Goal: Task Accomplishment & Management: Manage account settings

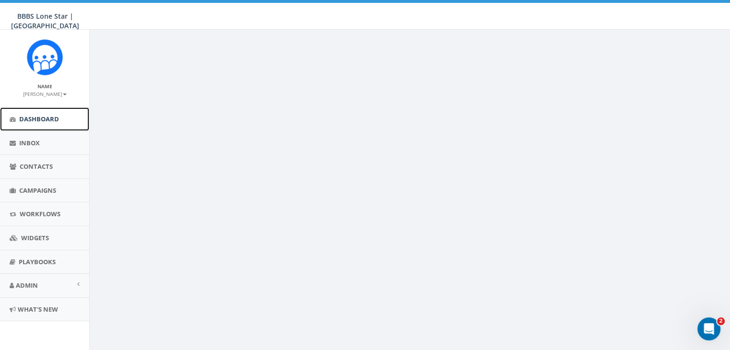
click at [45, 116] on span "Dashboard" at bounding box center [39, 119] width 40 height 9
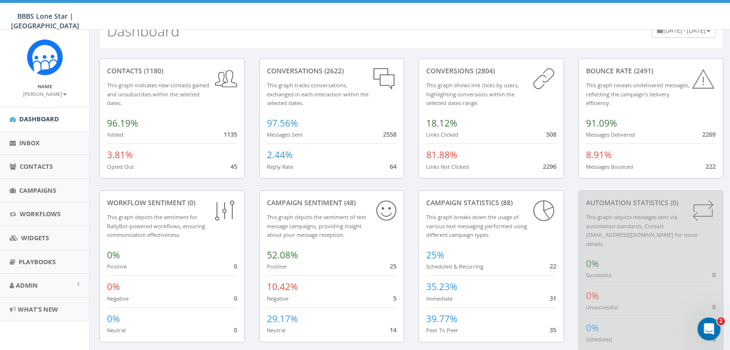
scroll to position [37, 0]
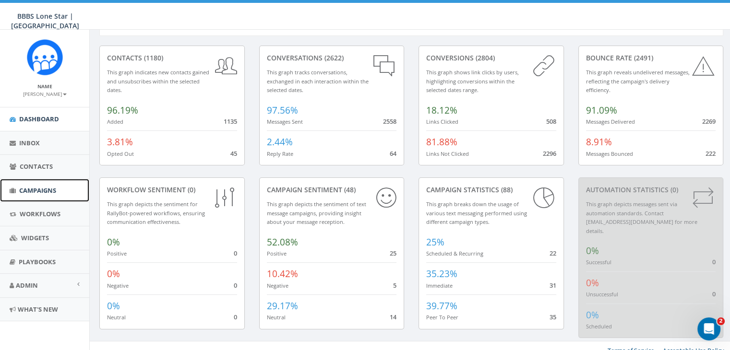
click at [32, 187] on span "Campaigns" at bounding box center [37, 190] width 37 height 9
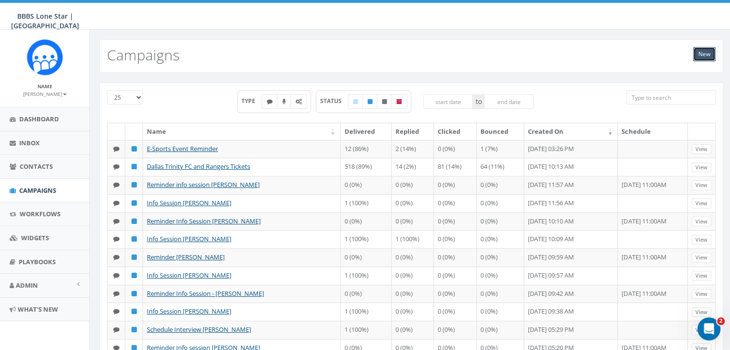
click at [704, 55] on link "New" at bounding box center [704, 54] width 23 height 14
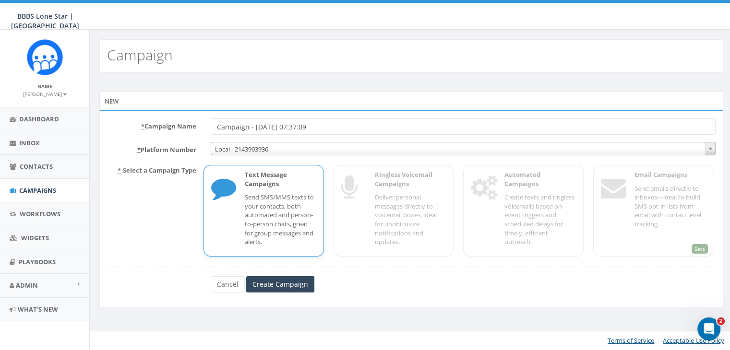
drag, startPoint x: 309, startPoint y: 125, endPoint x: 194, endPoint y: 125, distance: 115.1
click at [194, 125] on div "* Campaign Name Campaign - 08/22/2025, 07:37:09" at bounding box center [411, 127] width 623 height 16
type input "A"
type input "a"
click at [213, 184] on icon at bounding box center [223, 189] width 24 height 38
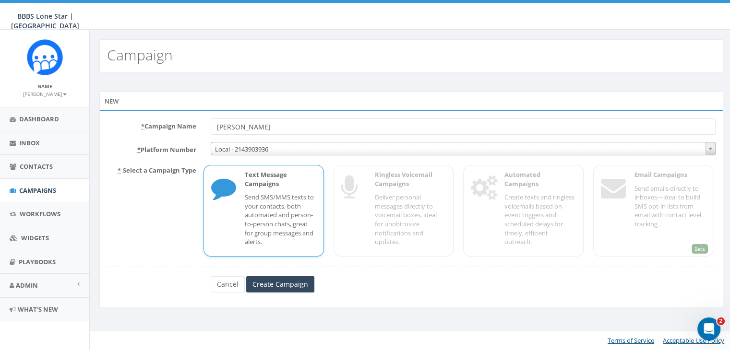
click at [274, 130] on input "Zahra Ndao" at bounding box center [463, 127] width 505 height 16
type input "Zahra Ndao info session"
click at [282, 285] on input "Create Campaign" at bounding box center [280, 284] width 68 height 16
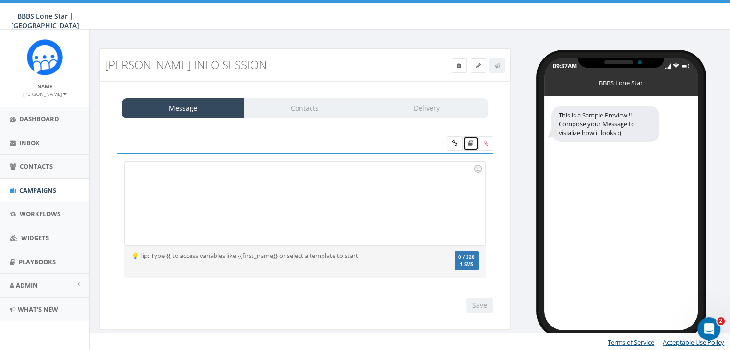
click at [471, 139] on link at bounding box center [470, 143] width 16 height 14
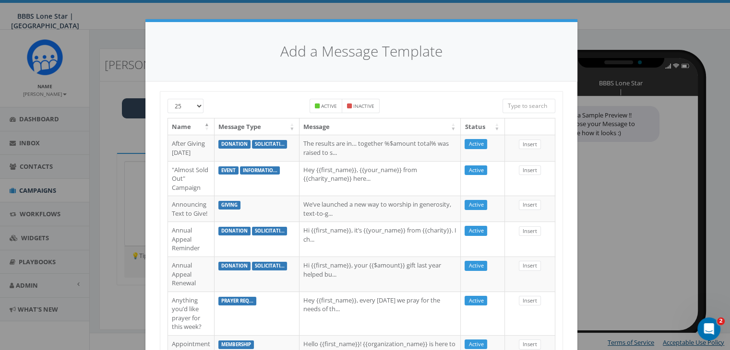
click at [518, 107] on input "search" at bounding box center [528, 106] width 53 height 14
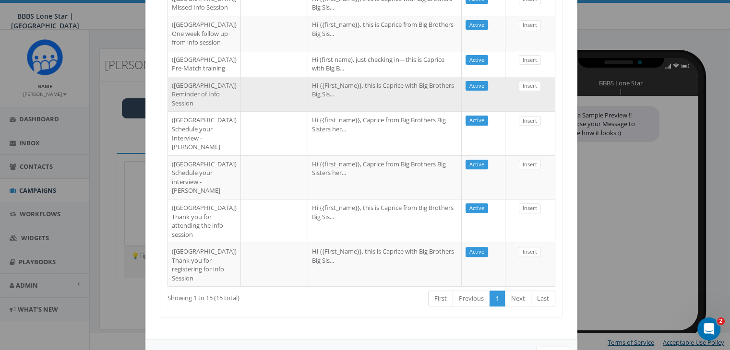
scroll to position [572, 0]
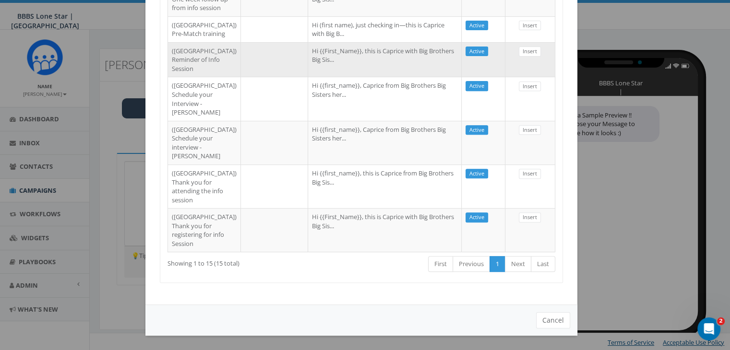
type input "Dallas"
click at [337, 213] on td "Hi {{First_Name}}, this is Caprice with Big Brothers Big Sis..." at bounding box center [385, 230] width 154 height 44
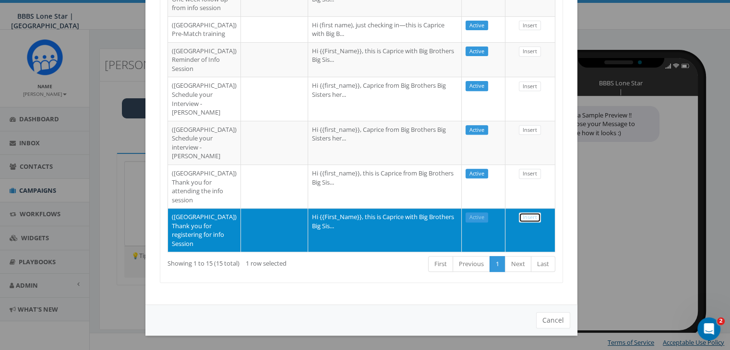
click at [529, 213] on link "Insert" at bounding box center [530, 218] width 22 height 10
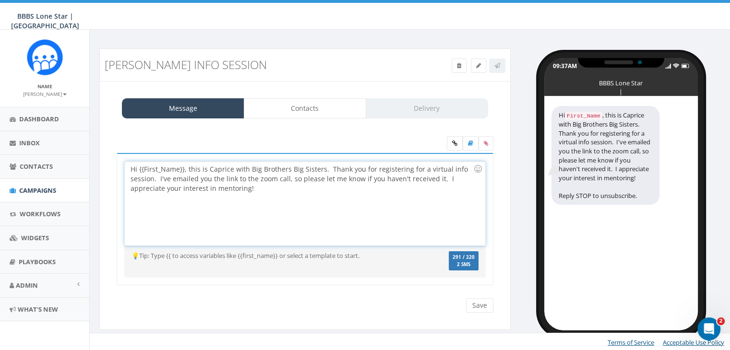
click at [183, 167] on div "Hi {{First_Name}}, this is Caprice with Big Brothers Big Sisters. Thank you for…" at bounding box center [305, 204] width 360 height 84
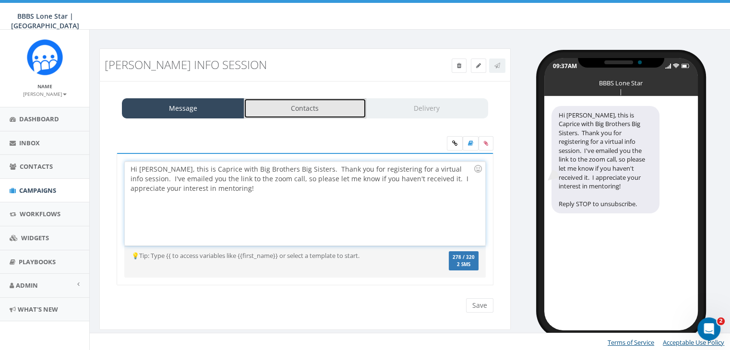
click at [279, 107] on link "Contacts" at bounding box center [305, 108] width 122 height 20
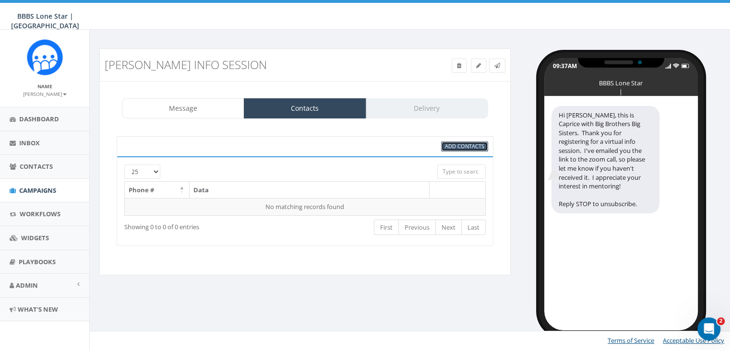
click at [468, 146] on span "Add Contacts" at bounding box center [464, 145] width 39 height 7
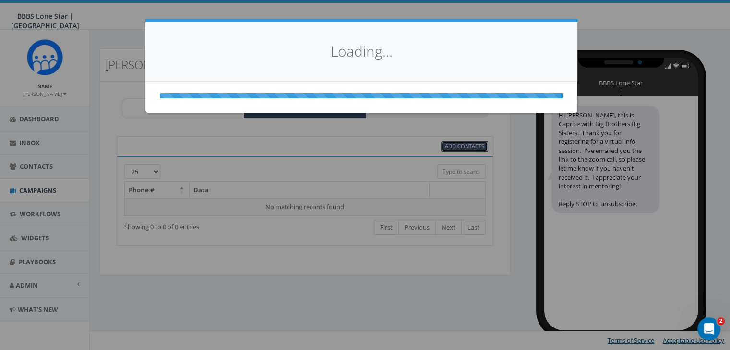
scroll to position [0, 0]
select select
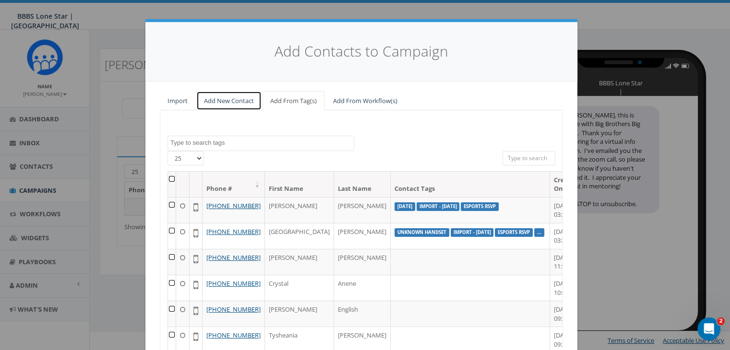
click at [225, 98] on link "Add New Contact" at bounding box center [228, 101] width 65 height 20
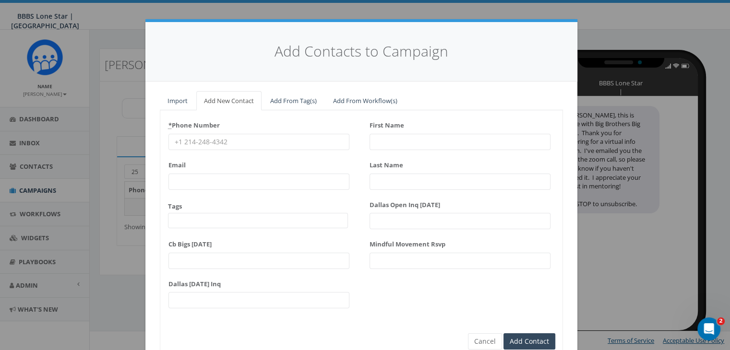
click at [169, 140] on input "* Phone Number" at bounding box center [258, 142] width 181 height 16
paste input "614-867-2192"
type input "614-867-2192"
click at [393, 141] on input "First Name" at bounding box center [459, 142] width 181 height 16
type input "Zagra"
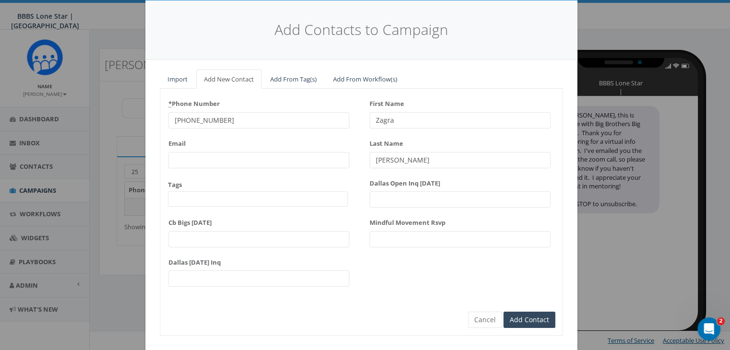
scroll to position [43, 0]
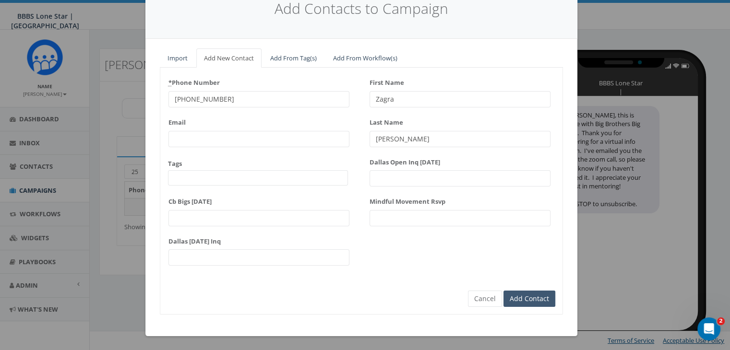
type input "Ndao"
click at [534, 294] on input "Add Contact" at bounding box center [529, 299] width 52 height 16
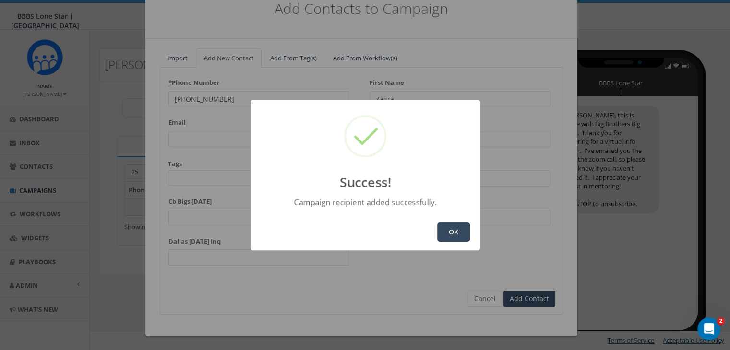
click at [456, 232] on button "OK" at bounding box center [453, 232] width 33 height 19
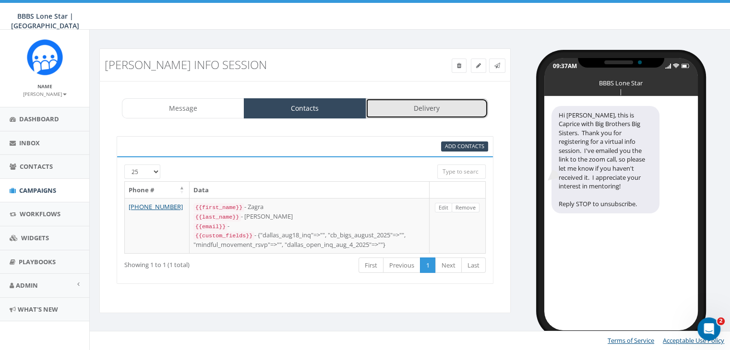
click at [416, 106] on link "Delivery" at bounding box center [427, 108] width 122 height 20
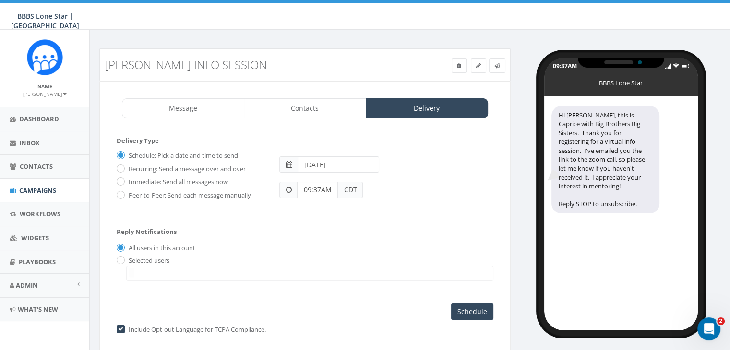
click at [126, 178] on label "Immediate: Send all messages now" at bounding box center [177, 183] width 102 height 10
click at [121, 179] on input "Immediate: Send all messages now" at bounding box center [120, 182] width 6 height 6
radio input "true"
click at [119, 258] on input "radio" at bounding box center [120, 261] width 6 height 6
radio input "true"
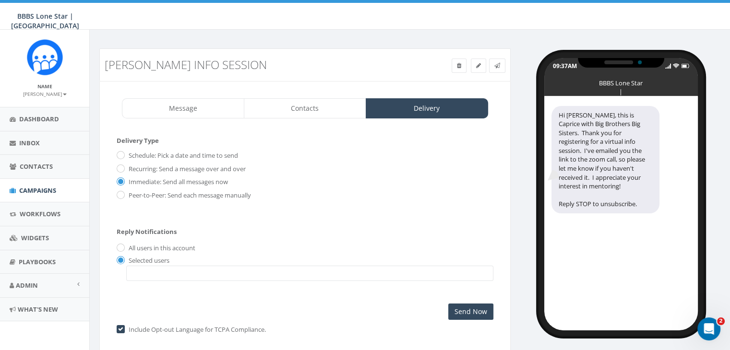
click at [141, 273] on span at bounding box center [309, 273] width 367 height 15
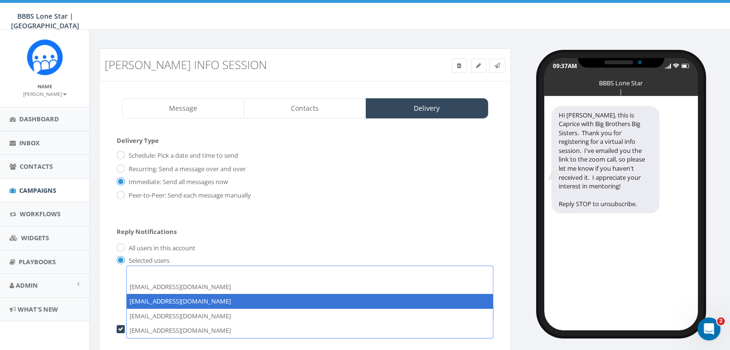
select select "1730"
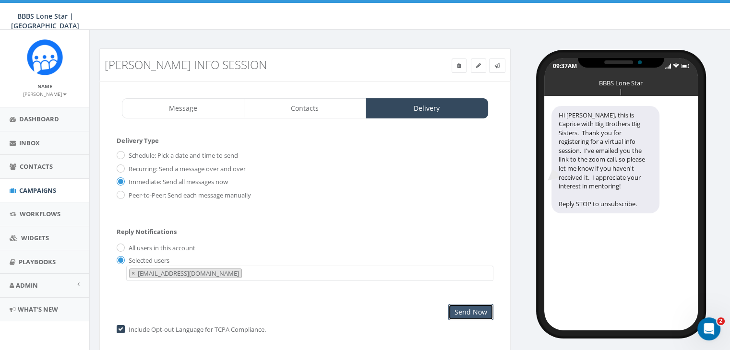
click at [469, 304] on input "Send Now" at bounding box center [470, 312] width 45 height 16
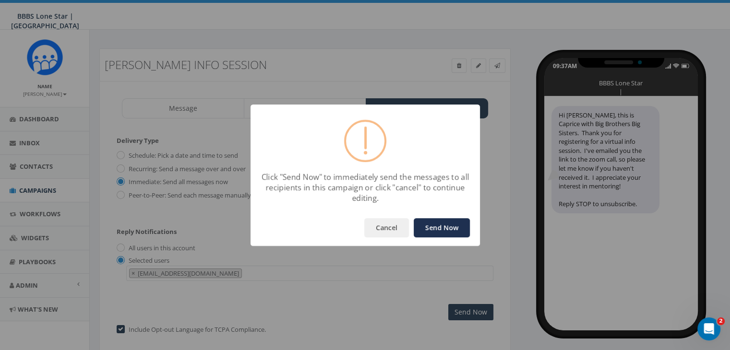
click at [448, 225] on button "Send Now" at bounding box center [442, 227] width 56 height 19
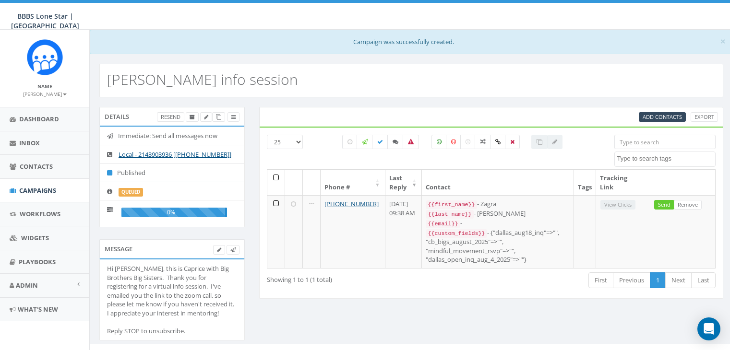
select select
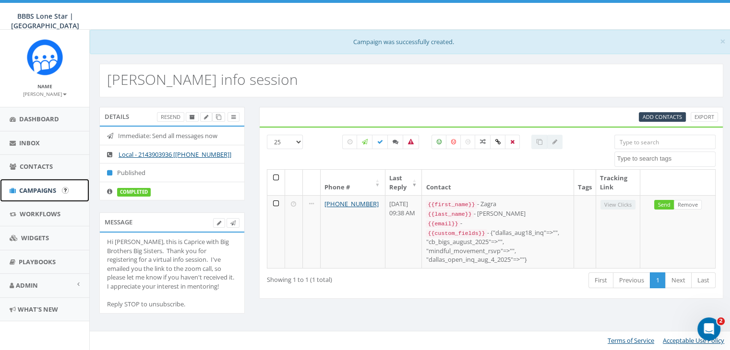
click at [36, 189] on span "Campaigns" at bounding box center [37, 190] width 37 height 9
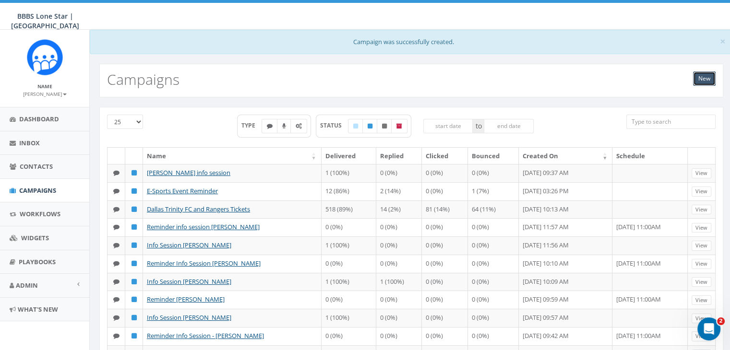
click at [695, 79] on link "New" at bounding box center [704, 78] width 23 height 14
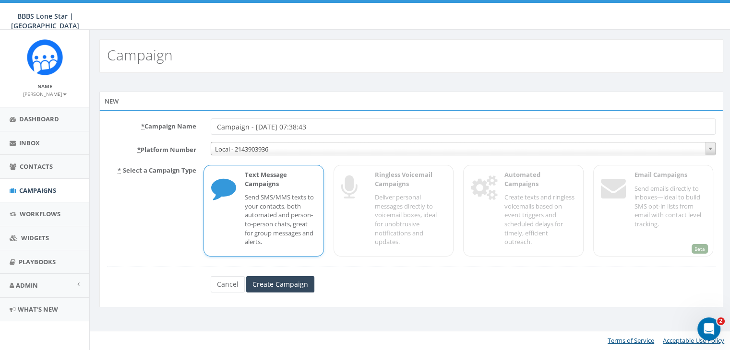
drag, startPoint x: 333, startPoint y: 126, endPoint x: 169, endPoint y: 122, distance: 164.6
click at [169, 122] on div "* Campaign Name Campaign - [DATE] 07:38:43" at bounding box center [411, 127] width 623 height 16
type input "Reminder Info Session [PERSON_NAME]"
click at [292, 282] on input "Create Campaign" at bounding box center [280, 284] width 68 height 16
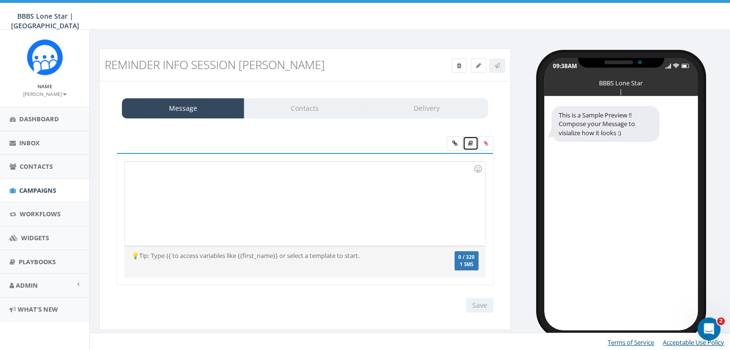
click at [472, 142] on icon at bounding box center [470, 144] width 5 height 6
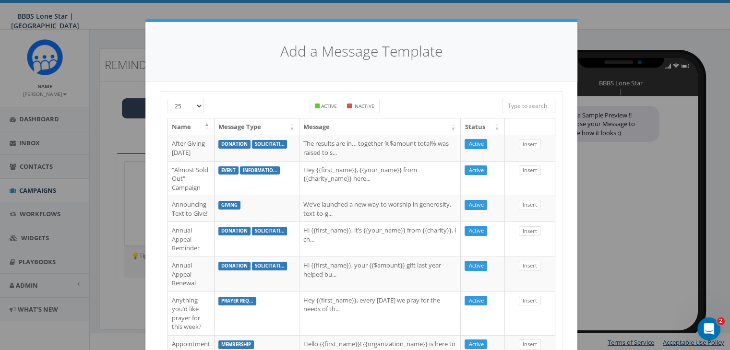
click at [537, 107] on input "search" at bounding box center [528, 106] width 53 height 14
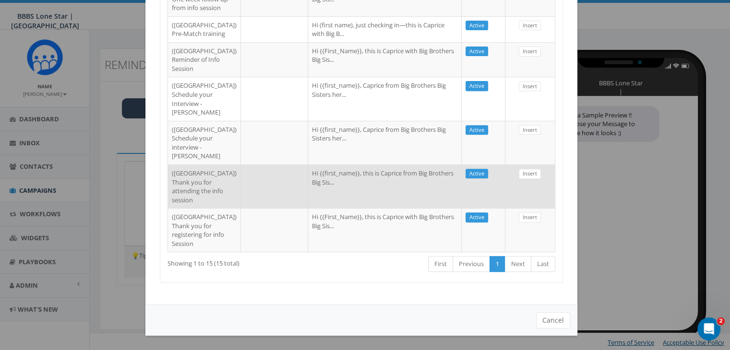
scroll to position [476, 0]
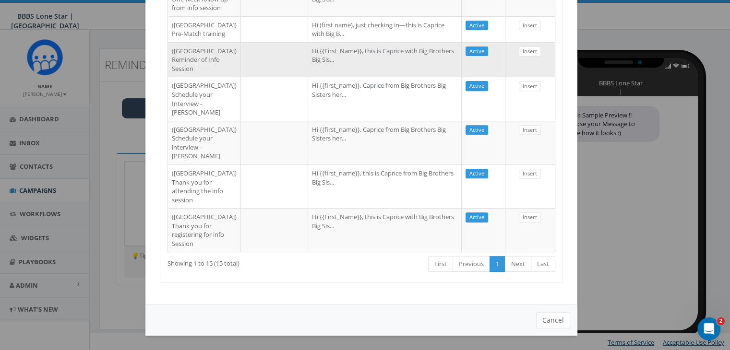
type input "Dallas"
click at [309, 77] on td "Hi {{First_Name}}, this is Caprice with Big Brothers Big Sis..." at bounding box center [385, 59] width 154 height 35
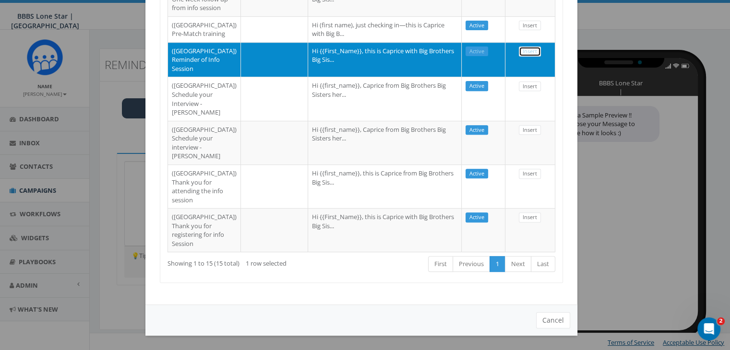
click at [519, 57] on link "Insert" at bounding box center [530, 52] width 22 height 10
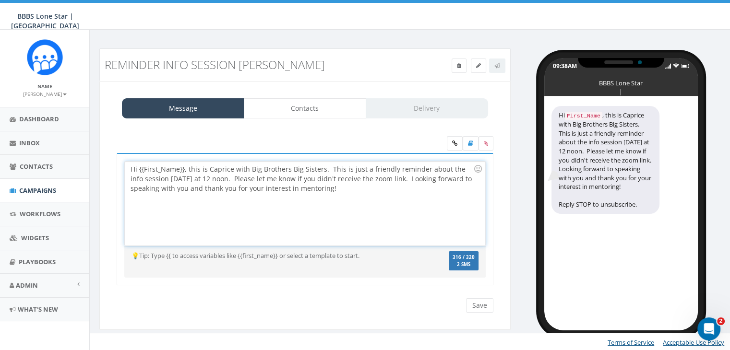
click at [182, 169] on div "Hi {{First_Name}}, this is Caprice with Big Brothers Big Sisters. This is just …" at bounding box center [305, 204] width 360 height 84
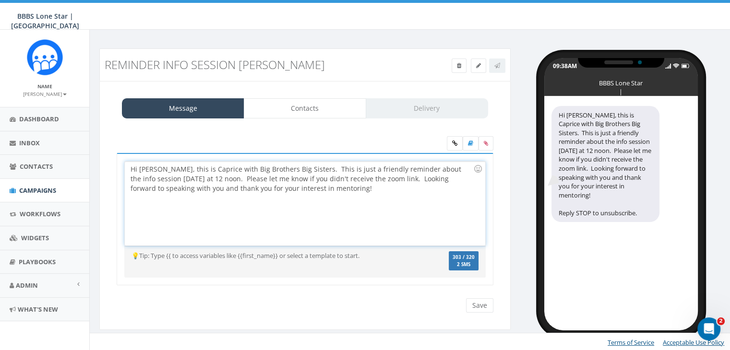
click at [325, 95] on div "Message Contacts Delivery Hi Zahra, this is Caprice with Big Brothers Big Siste…" at bounding box center [304, 205] width 411 height 249
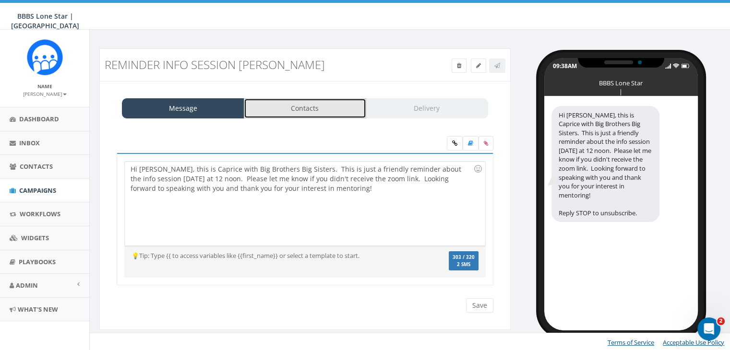
click at [329, 103] on link "Contacts" at bounding box center [305, 108] width 122 height 20
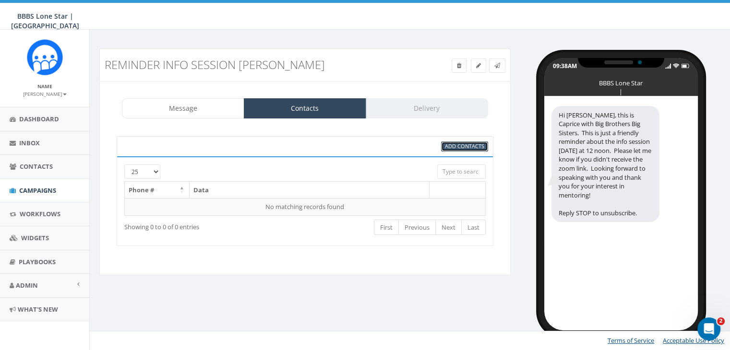
click at [466, 142] on span "Add Contacts" at bounding box center [464, 145] width 39 height 7
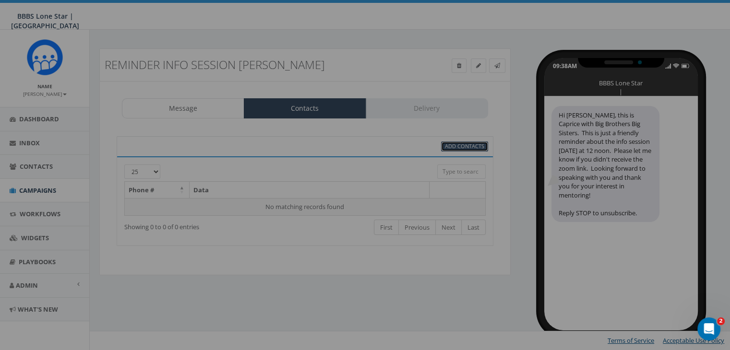
select select
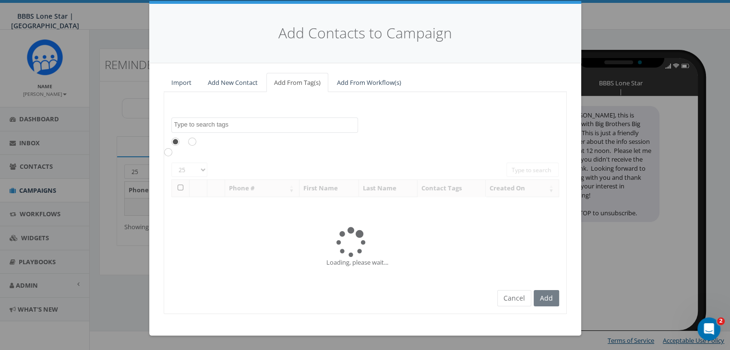
scroll to position [0, 0]
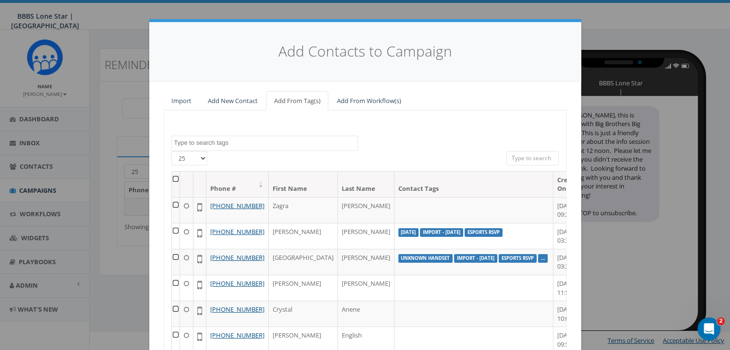
click at [529, 154] on input "search" at bounding box center [532, 158] width 53 height 14
type input "Dallas"
drag, startPoint x: 529, startPoint y: 158, endPoint x: 447, endPoint y: 146, distance: 83.5
click at [447, 149] on div "2025/08/14 2025/08/21 CB BIGS 2025 Esports RSVP Import - 08/04/2025 Import - 08…" at bounding box center [365, 275] width 403 height 330
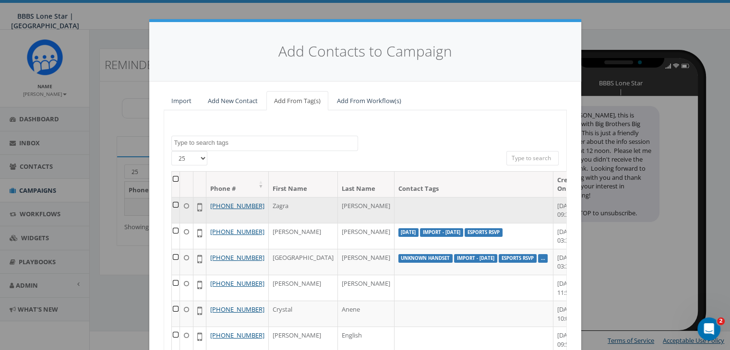
click at [172, 205] on td at bounding box center [176, 210] width 8 height 26
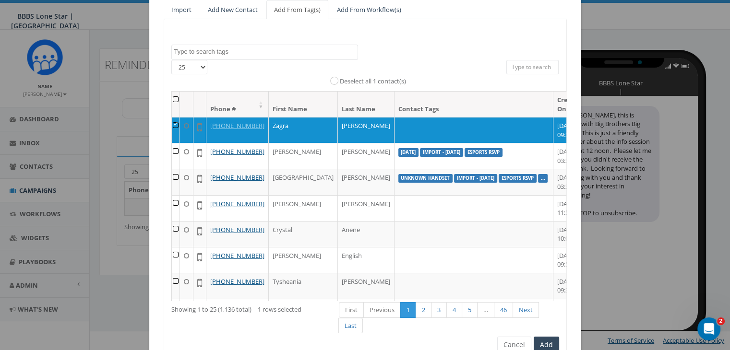
scroll to position [136, 0]
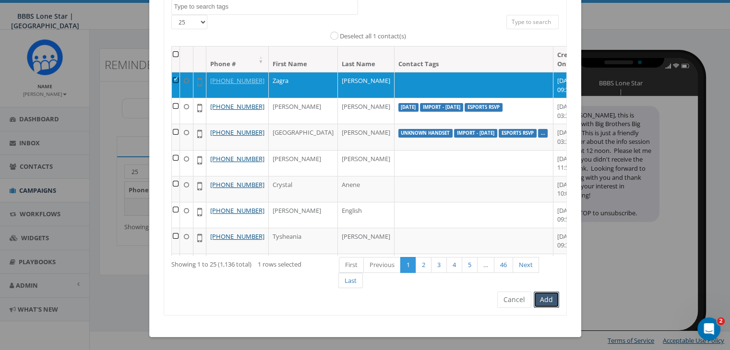
click at [546, 296] on button "Add" at bounding box center [546, 300] width 25 height 16
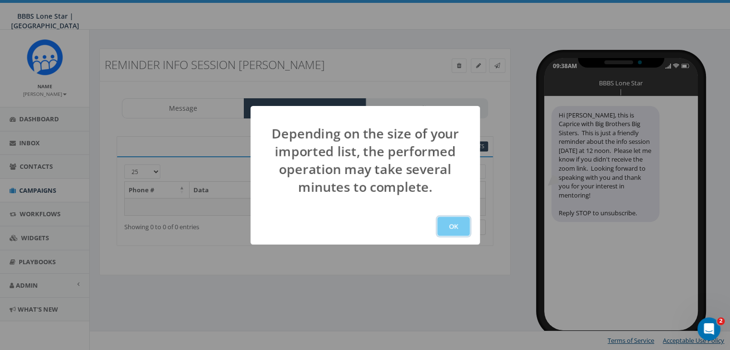
click at [452, 222] on button "OK" at bounding box center [453, 226] width 33 height 19
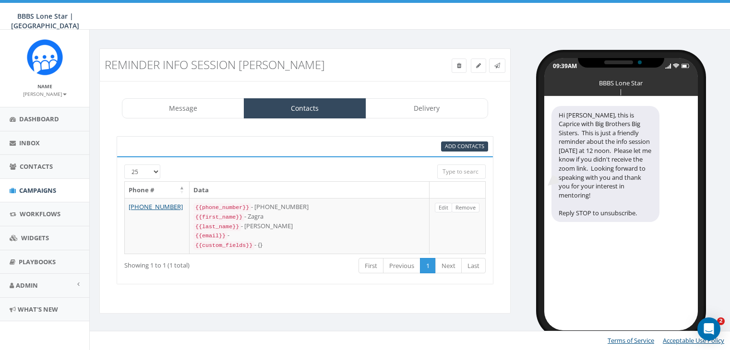
select select
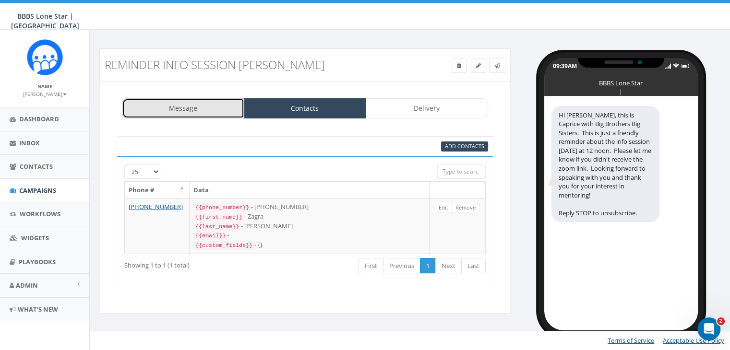
click at [176, 110] on link "Message" at bounding box center [183, 108] width 122 height 20
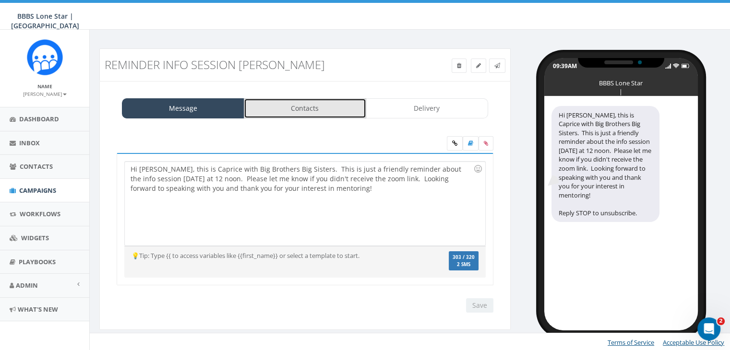
click at [258, 105] on link "Contacts" at bounding box center [305, 108] width 122 height 20
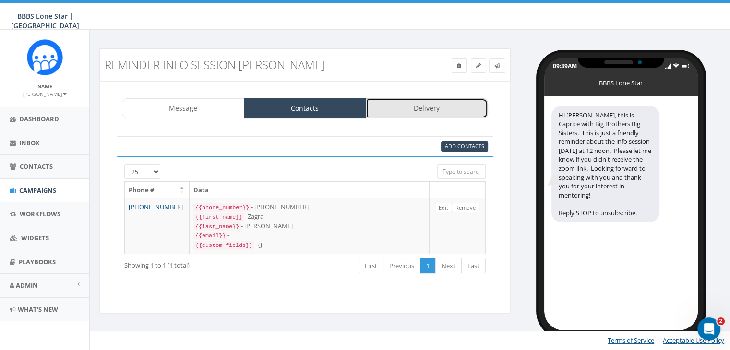
click at [399, 107] on link "Delivery" at bounding box center [427, 108] width 122 height 20
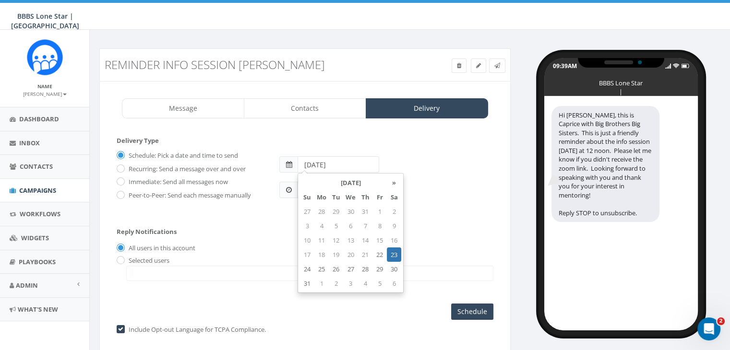
click at [344, 166] on input "2025-08-23" at bounding box center [338, 164] width 82 height 16
click at [362, 269] on td "28" at bounding box center [365, 269] width 14 height 14
type input "2025-08-28"
click at [462, 209] on form "Delivery Type Schedule: Pick a date and time to send Recurring: Send a message …" at bounding box center [305, 177] width 377 height 83
click at [302, 191] on input "09:39AM" at bounding box center [317, 190] width 41 height 16
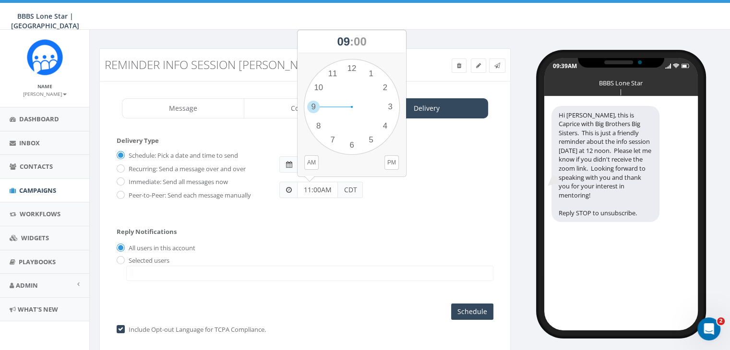
type input "11:00AM"
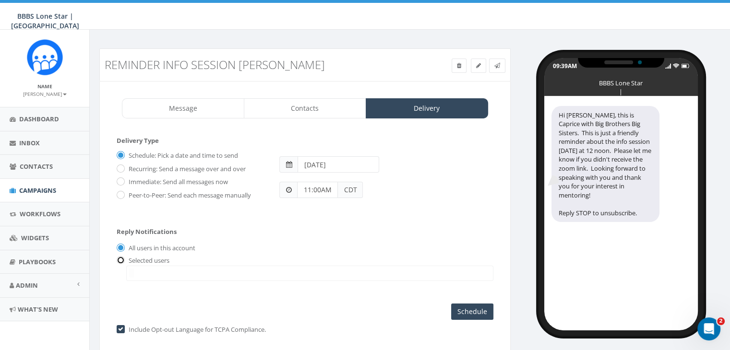
click at [120, 258] on input "radio" at bounding box center [120, 261] width 6 height 6
radio input "true"
click at [149, 271] on span at bounding box center [309, 273] width 367 height 15
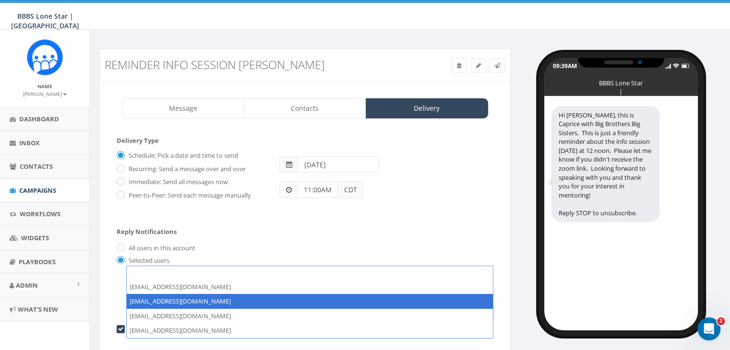
select select "1730"
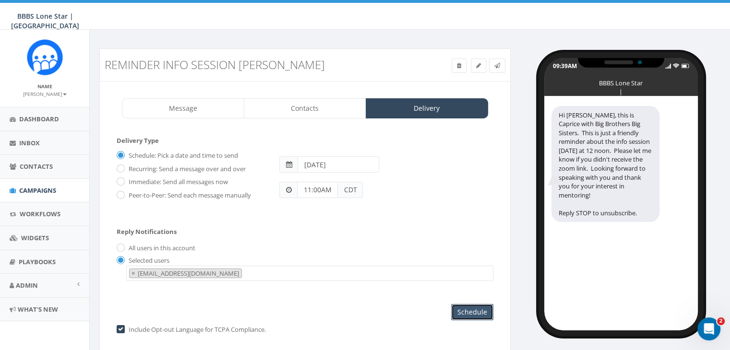
click at [469, 309] on input "Schedule" at bounding box center [472, 312] width 42 height 16
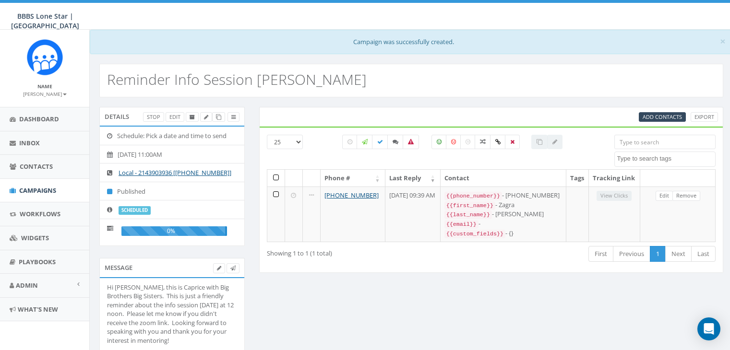
select select
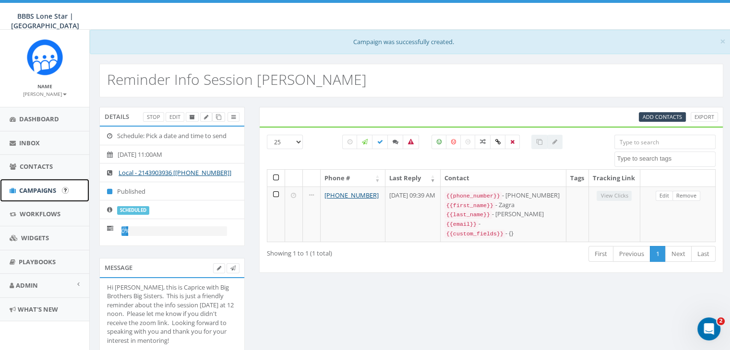
click at [36, 188] on span "Campaigns" at bounding box center [37, 190] width 37 height 9
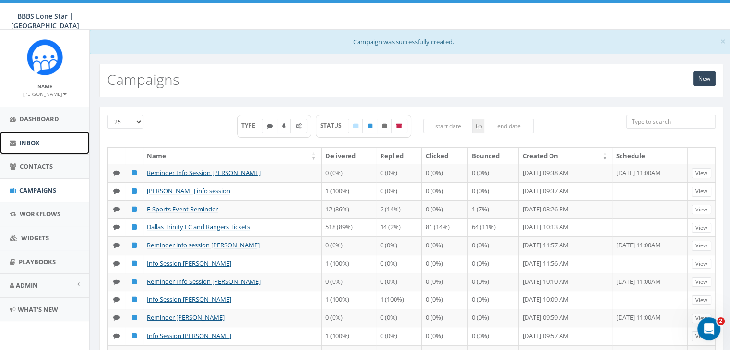
click at [30, 141] on span "Inbox" at bounding box center [29, 143] width 21 height 9
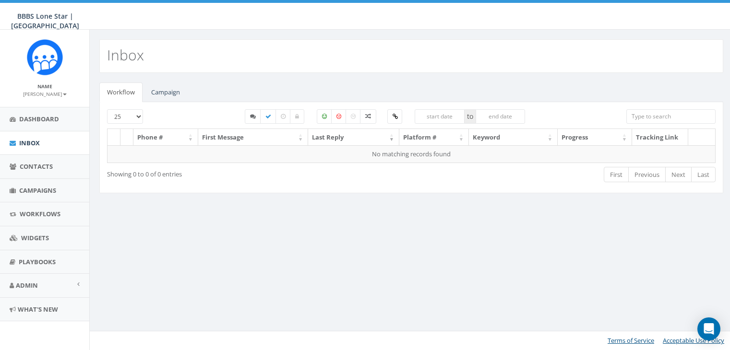
select select
click at [155, 90] on link "Campaign" at bounding box center [165, 93] width 44 height 20
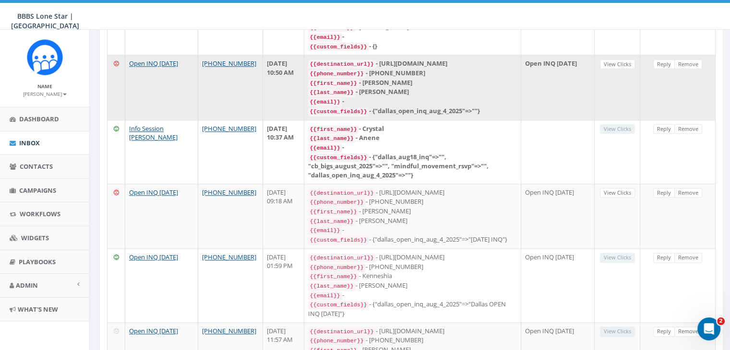
scroll to position [1151, 0]
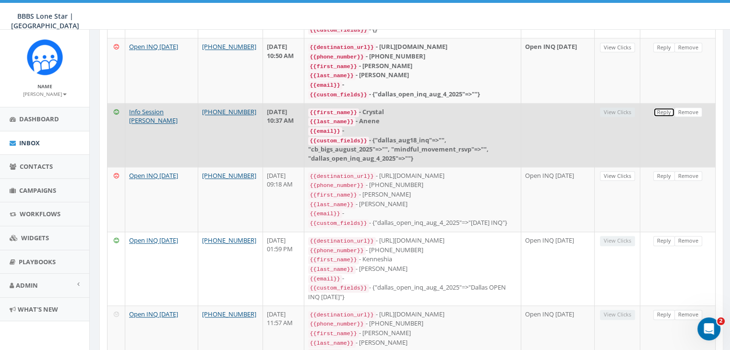
click at [665, 107] on link "Reply" at bounding box center [664, 112] width 22 height 10
select select
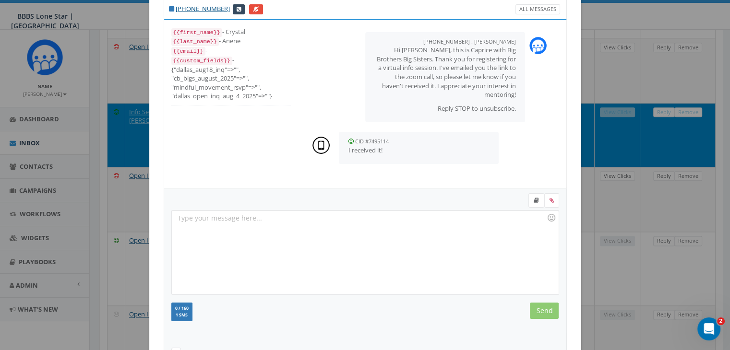
scroll to position [129, 0]
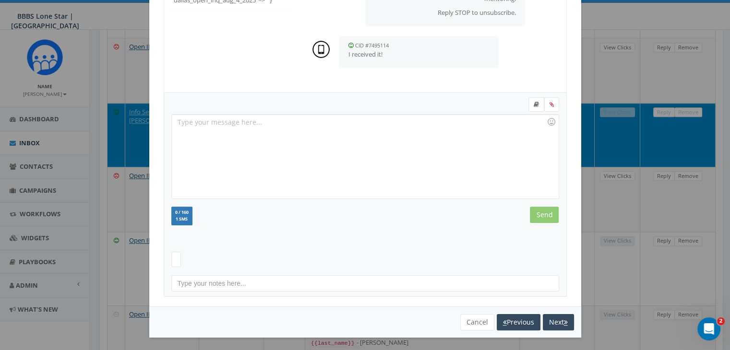
click at [190, 126] on div at bounding box center [365, 157] width 386 height 84
click at [535, 217] on input "Send" at bounding box center [544, 215] width 29 height 16
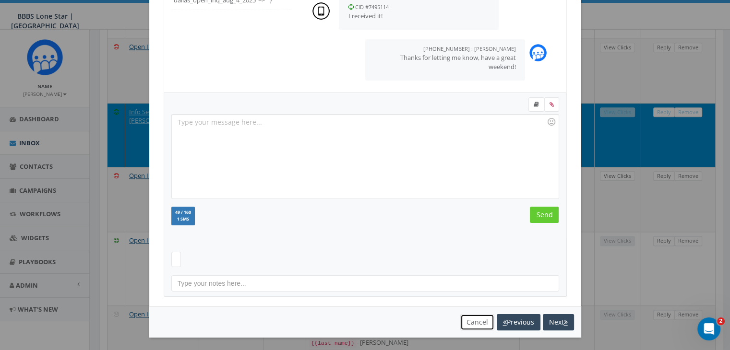
click at [481, 320] on button "Cancel" at bounding box center [477, 322] width 34 height 16
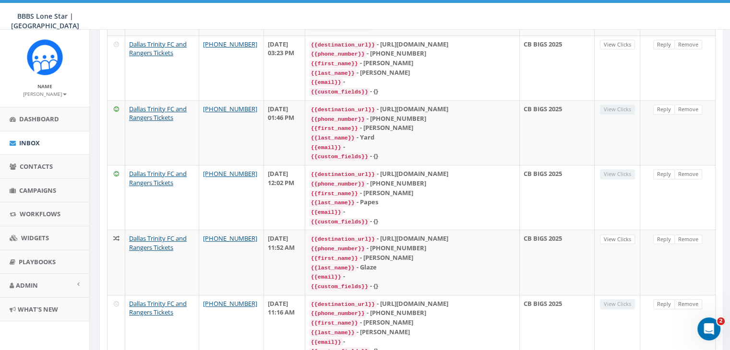
scroll to position [0, 0]
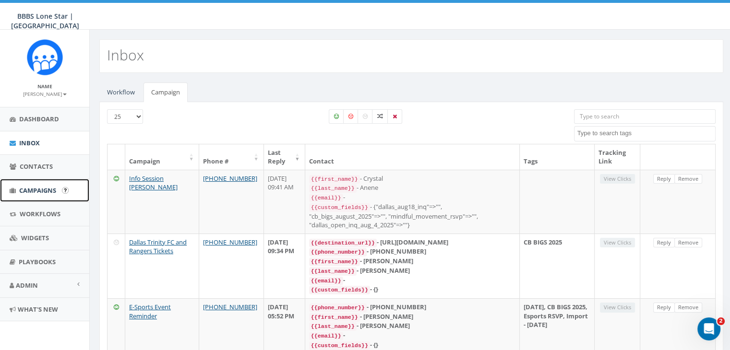
click at [33, 187] on span "Campaigns" at bounding box center [37, 190] width 37 height 9
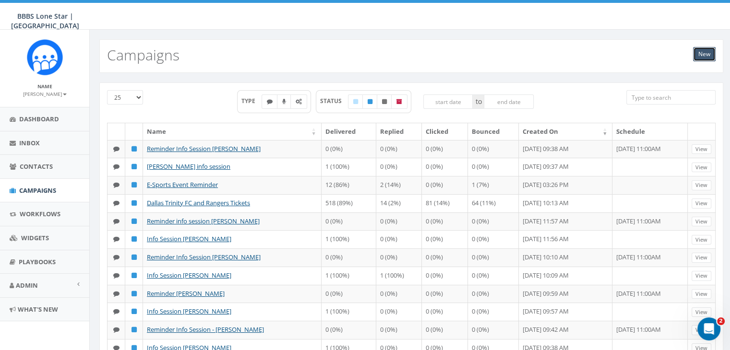
click at [708, 53] on link "New" at bounding box center [704, 54] width 23 height 14
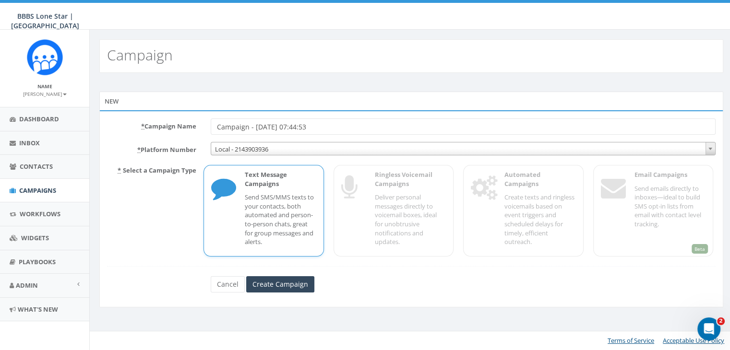
drag, startPoint x: 331, startPoint y: 128, endPoint x: 202, endPoint y: 122, distance: 129.6
click at [202, 122] on div "* Campaign Name Campaign - [DATE] 07:44:53" at bounding box center [411, 127] width 623 height 16
type input "[PERSON_NAME] Info Session"
click at [269, 202] on p "Send SMS/MMS texts to your contacts, both automated and person-to-person chats,…" at bounding box center [280, 219] width 71 height 53
click at [289, 282] on input "Create Campaign" at bounding box center [280, 284] width 68 height 16
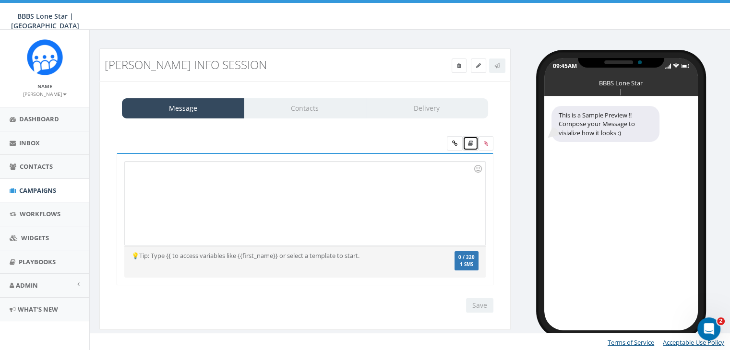
click at [473, 146] on link at bounding box center [470, 143] width 16 height 14
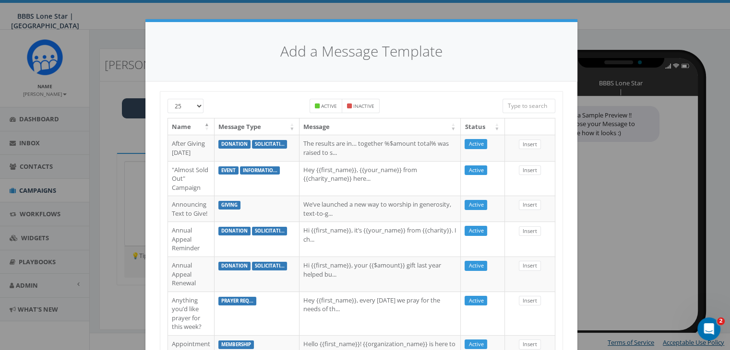
click at [516, 106] on input "search" at bounding box center [528, 106] width 53 height 14
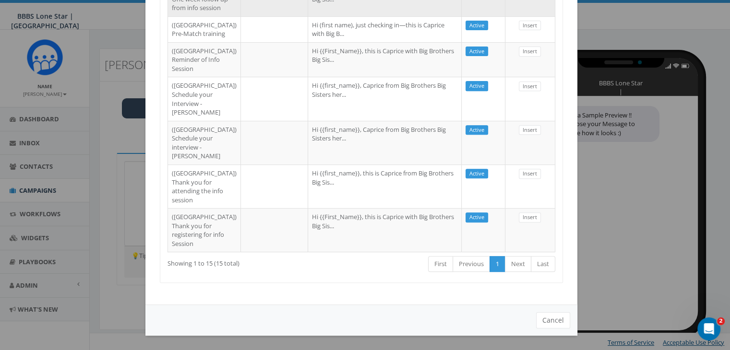
scroll to position [572, 0]
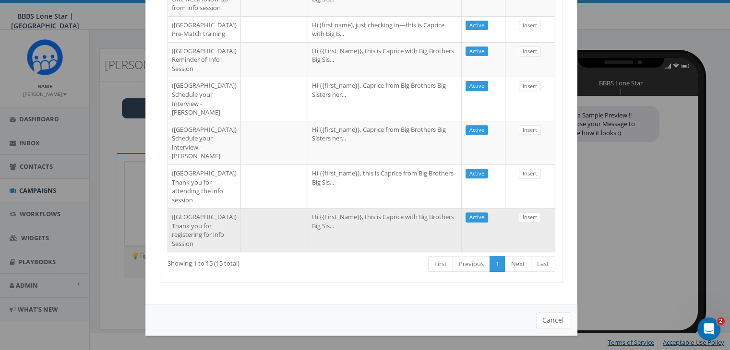
type input "Dallas"
click at [364, 212] on td "Hi {{First_Name}}, this is Caprice with Big Brothers Big Sis..." at bounding box center [385, 230] width 154 height 44
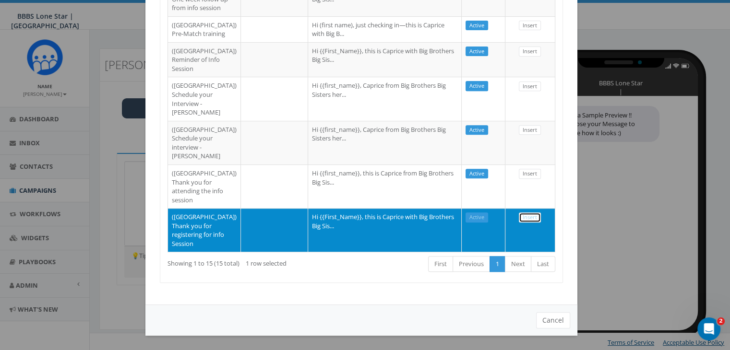
click at [530, 213] on link "Insert" at bounding box center [530, 218] width 22 height 10
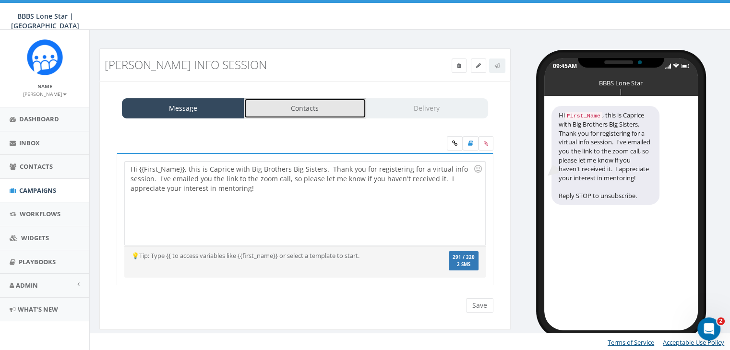
click at [309, 100] on link "Contacts" at bounding box center [305, 108] width 122 height 20
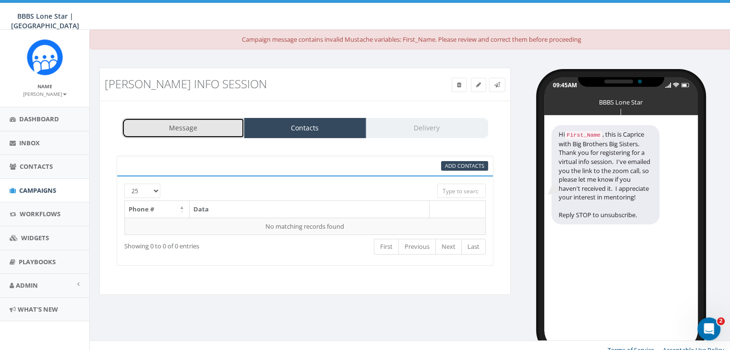
click at [188, 130] on link "Message" at bounding box center [183, 128] width 122 height 20
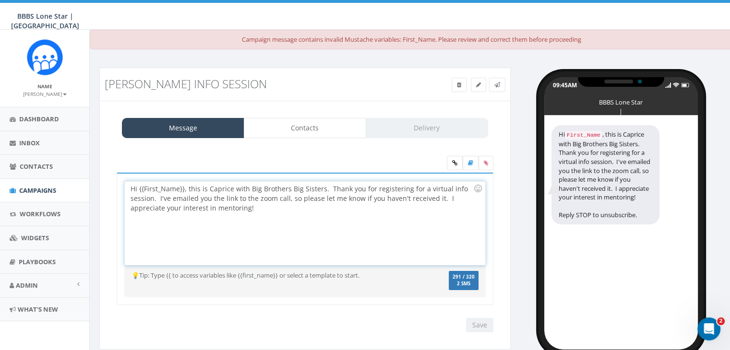
drag, startPoint x: 183, startPoint y: 188, endPoint x: 196, endPoint y: 199, distance: 16.7
click at [184, 189] on div "Hi {{First_Name}}, this is Caprice with Big Brothers Big Sisters. Thank you for…" at bounding box center [305, 223] width 360 height 84
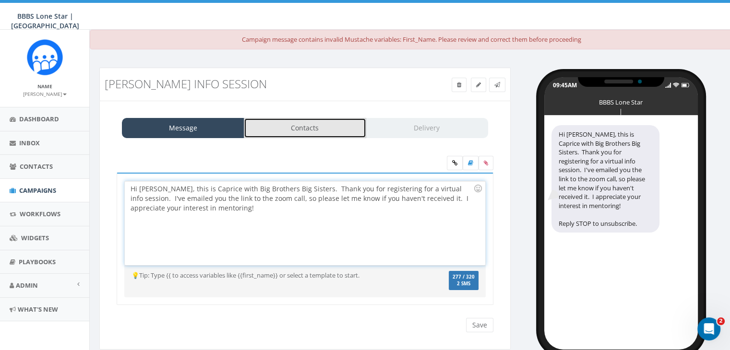
click at [336, 130] on link "Contacts" at bounding box center [305, 128] width 122 height 20
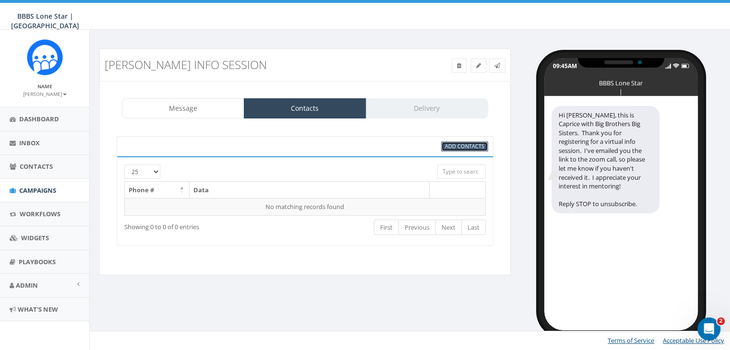
click at [465, 142] on link "Add Contacts" at bounding box center [464, 147] width 47 height 10
select select
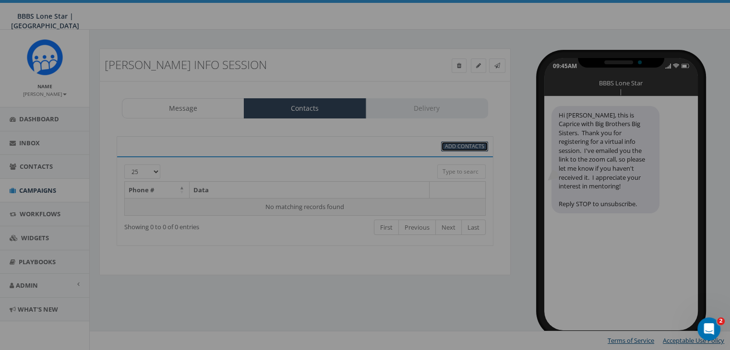
scroll to position [0, 0]
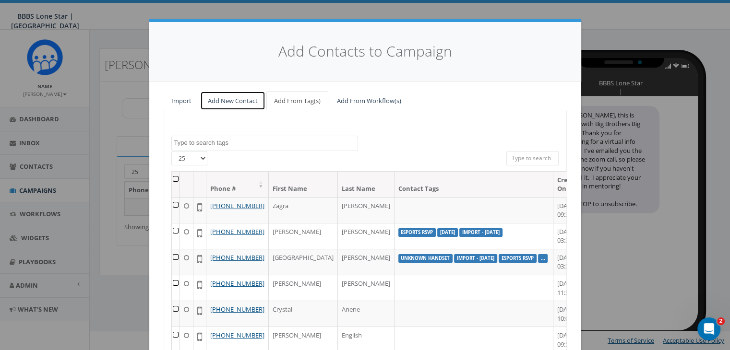
click at [240, 100] on link "Add New Contact" at bounding box center [232, 101] width 65 height 20
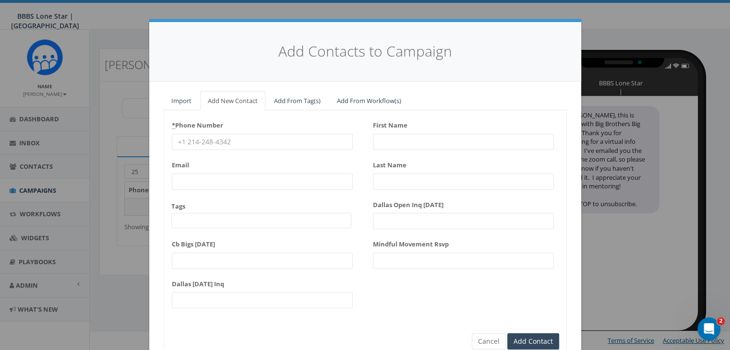
click at [236, 141] on input "* Phone Number" at bounding box center [262, 142] width 181 height 16
paste input "469-222-8224"
type input "469-222-8224"
click at [396, 138] on input "First Name" at bounding box center [463, 142] width 181 height 16
type input "Deja"
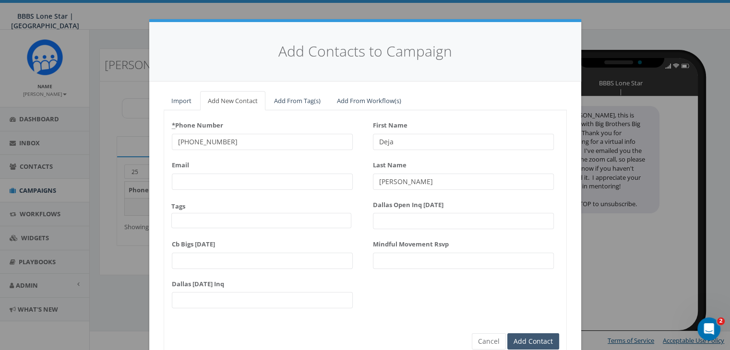
type input "Pearson"
click at [532, 334] on input "Add Contact" at bounding box center [533, 341] width 52 height 16
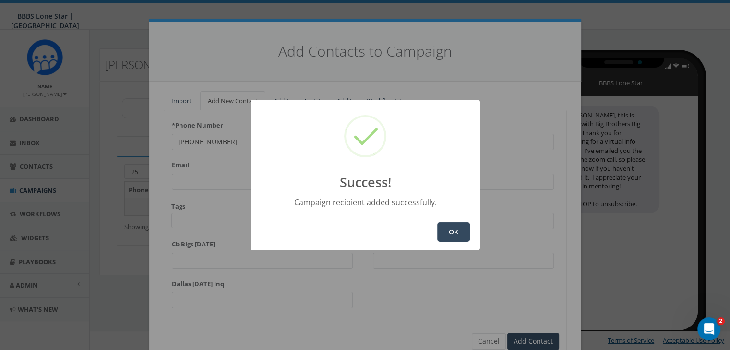
click at [458, 227] on button "OK" at bounding box center [453, 232] width 33 height 19
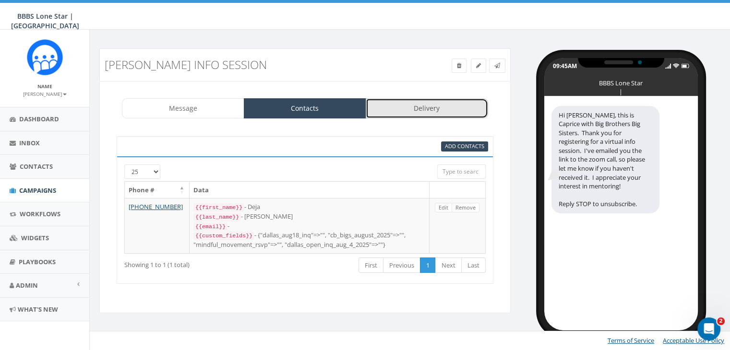
click at [415, 111] on link "Delivery" at bounding box center [427, 108] width 122 height 20
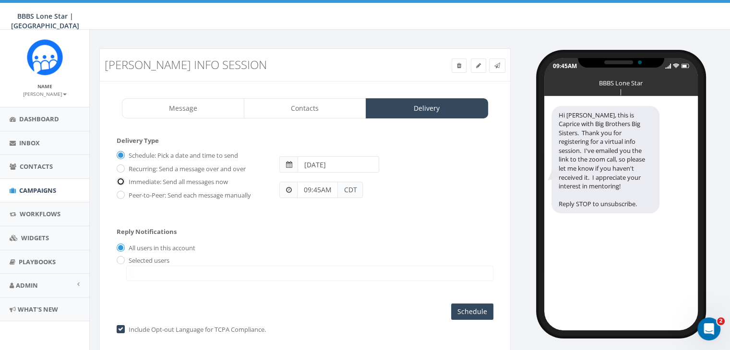
click at [120, 179] on input "Immediate: Send all messages now" at bounding box center [120, 182] width 6 height 6
radio input "true"
click at [122, 258] on input "radio" at bounding box center [120, 261] width 6 height 6
radio input "true"
click at [140, 269] on span at bounding box center [309, 273] width 367 height 15
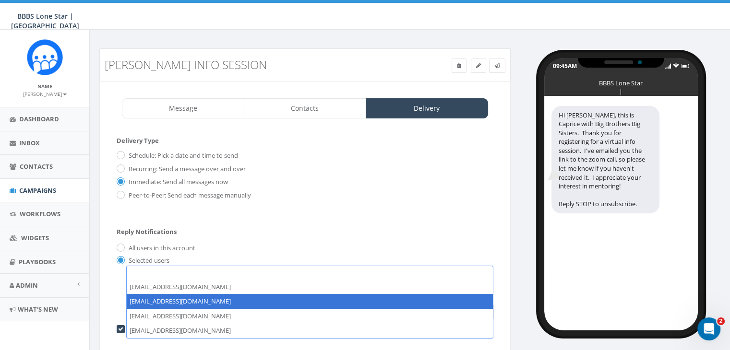
select select "1730"
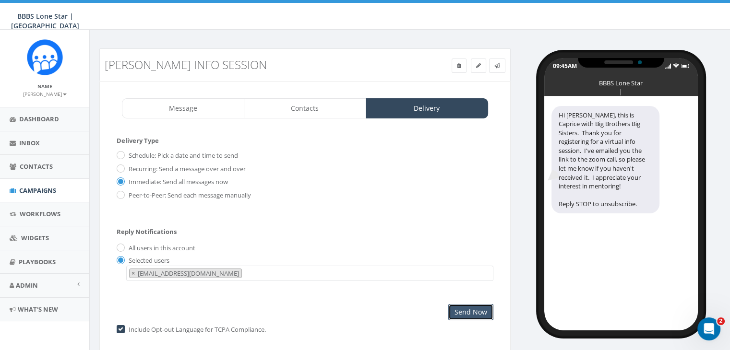
click at [464, 309] on input "Send Now" at bounding box center [470, 312] width 45 height 16
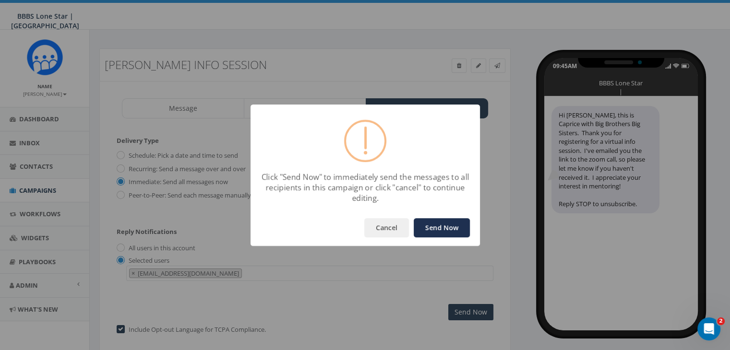
click at [445, 221] on button "Send Now" at bounding box center [442, 227] width 56 height 19
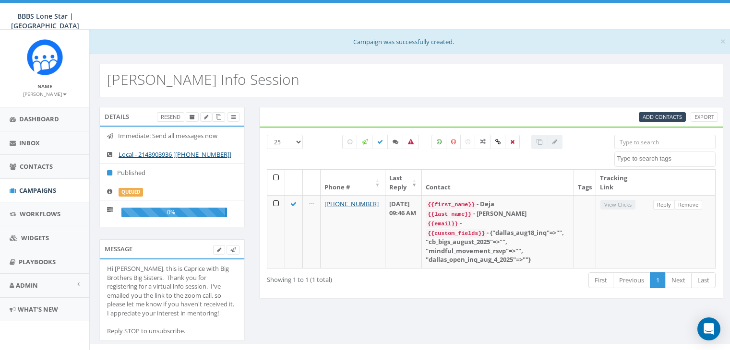
select select
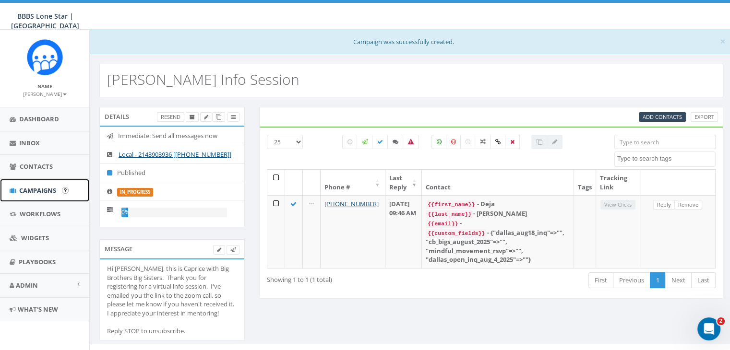
click at [33, 186] on span "Campaigns" at bounding box center [37, 190] width 37 height 9
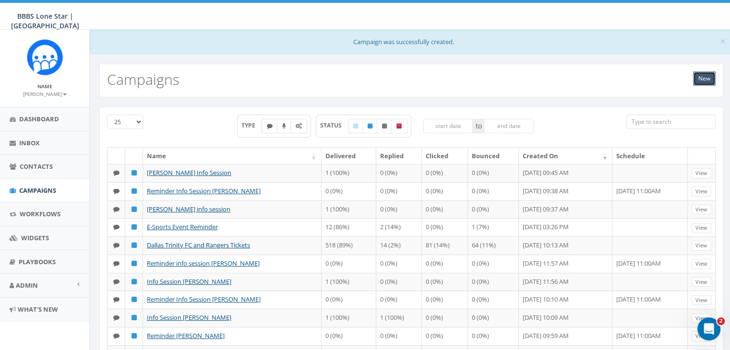
click at [703, 74] on link "New" at bounding box center [704, 78] width 23 height 14
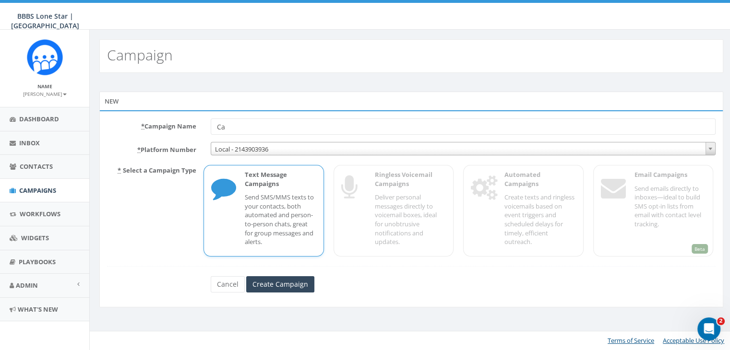
type input "C"
type input "Reminder Info Session [PERSON_NAME]"
click at [285, 282] on input "Create Campaign" at bounding box center [280, 284] width 68 height 16
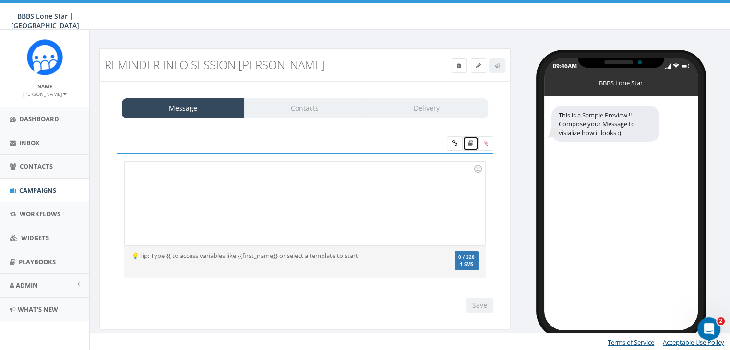
click at [469, 141] on icon at bounding box center [470, 144] width 5 height 6
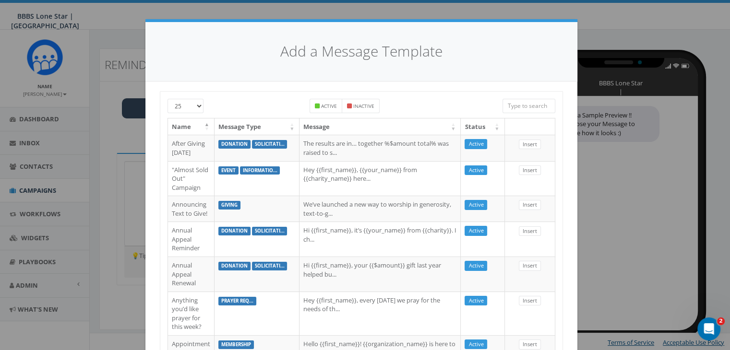
click at [528, 105] on input "search" at bounding box center [528, 106] width 53 height 14
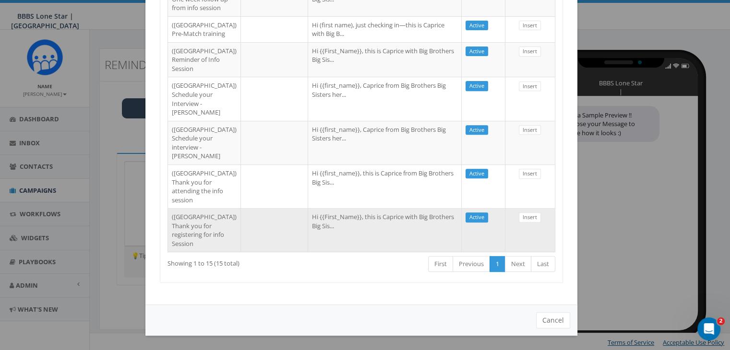
scroll to position [380, 0]
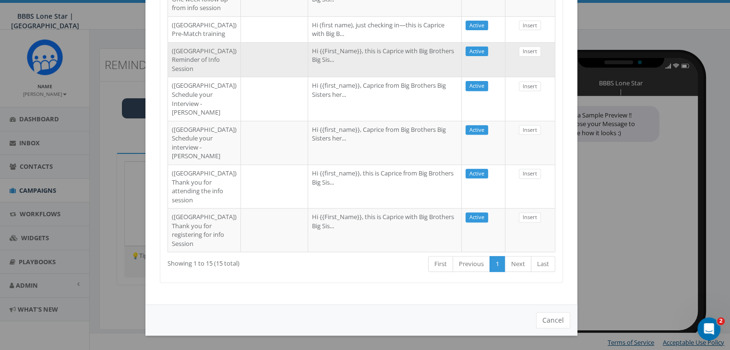
type input "Dallas"
click at [363, 77] on td "Hi {{First_Name}}, this is Caprice with Big Brothers Big Sis..." at bounding box center [385, 59] width 154 height 35
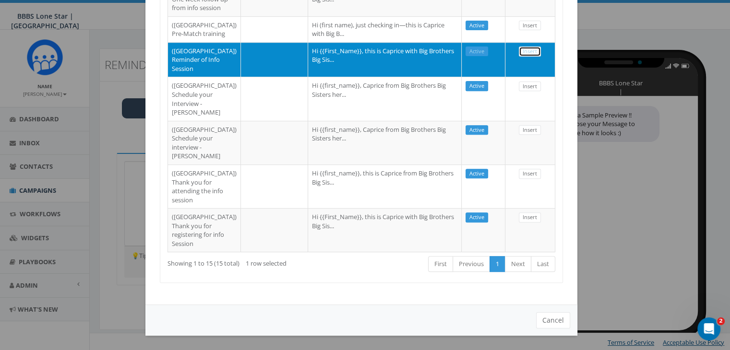
click at [531, 57] on link "Insert" at bounding box center [530, 52] width 22 height 10
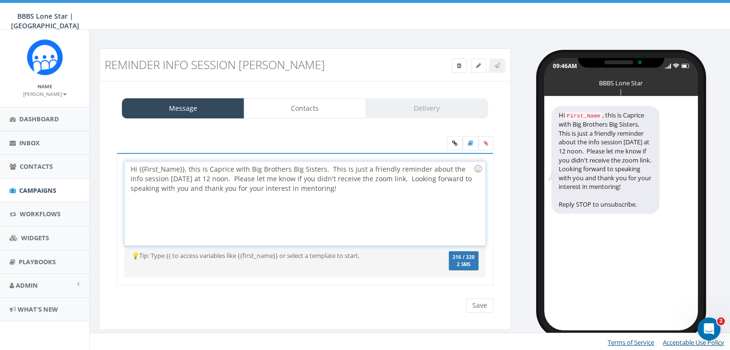
click at [183, 168] on div "Hi {{First_Name}}, this is Caprice with Big Brothers Big Sisters. This is just …" at bounding box center [305, 204] width 360 height 84
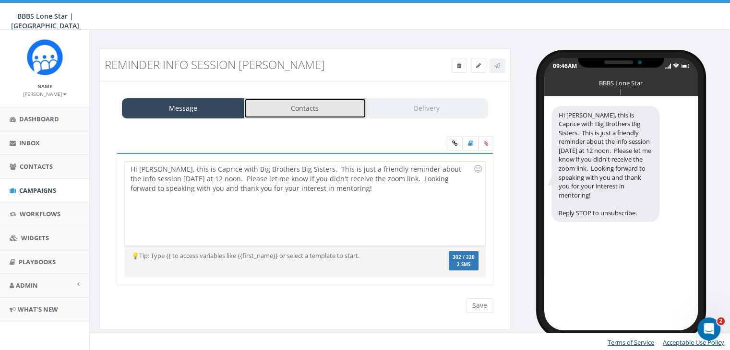
click at [337, 112] on link "Contacts" at bounding box center [305, 108] width 122 height 20
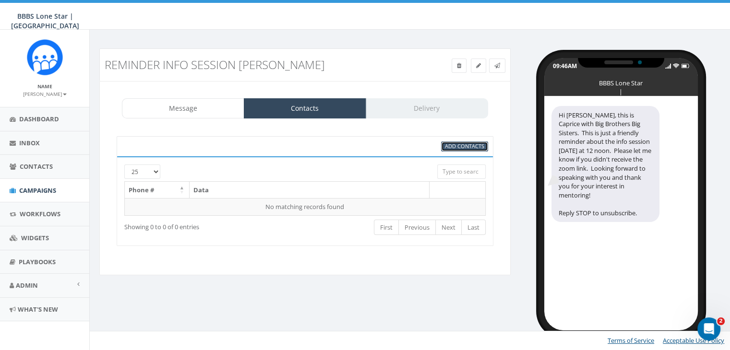
click at [461, 146] on span "Add Contacts" at bounding box center [464, 145] width 39 height 7
select select
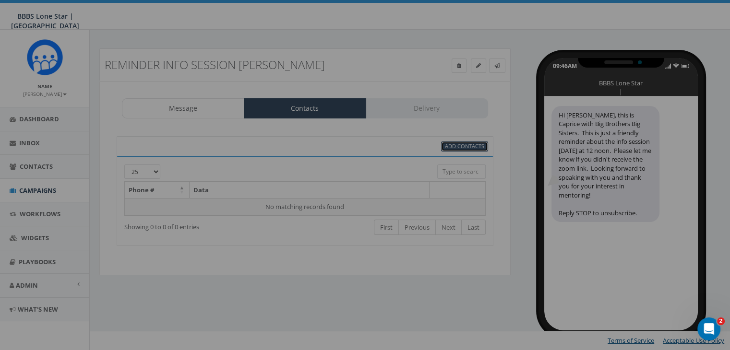
scroll to position [0, 0]
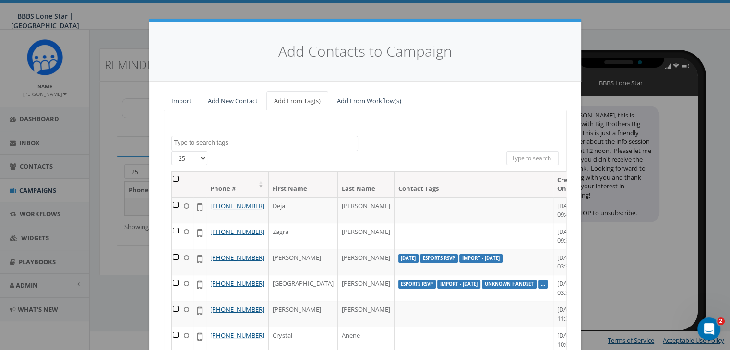
click at [513, 156] on input "search" at bounding box center [532, 158] width 53 height 14
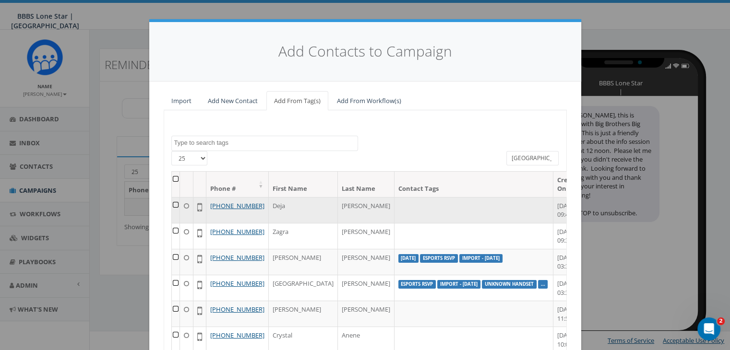
type input "Dallas"
click at [175, 203] on td at bounding box center [176, 210] width 8 height 26
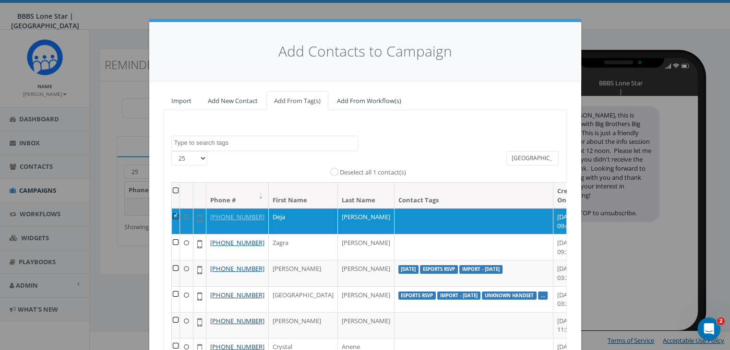
scroll to position [136, 0]
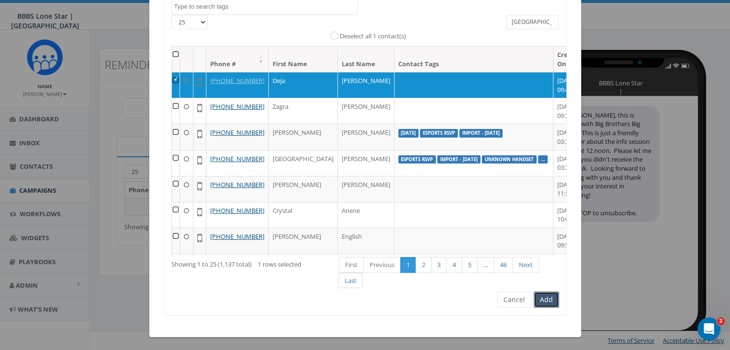
click at [541, 302] on button "Add" at bounding box center [546, 300] width 25 height 16
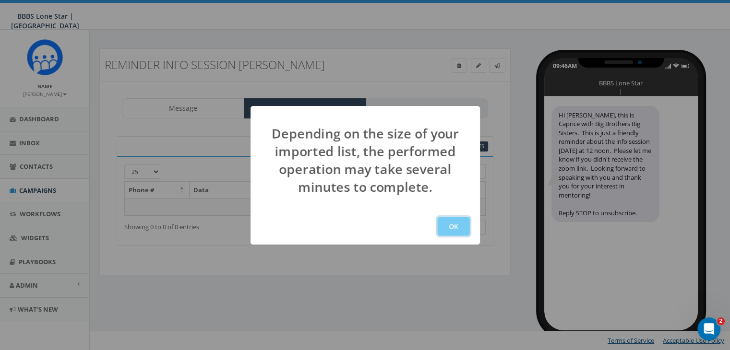
click at [447, 225] on button "OK" at bounding box center [453, 226] width 33 height 19
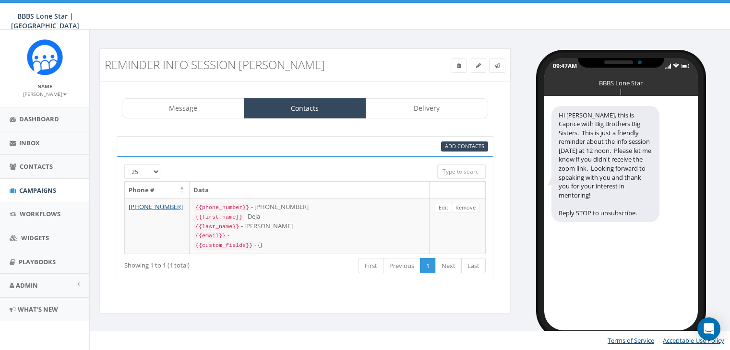
select select
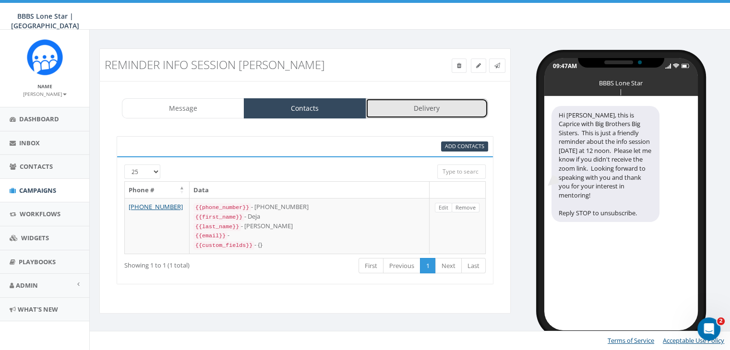
click at [441, 108] on link "Delivery" at bounding box center [427, 108] width 122 height 20
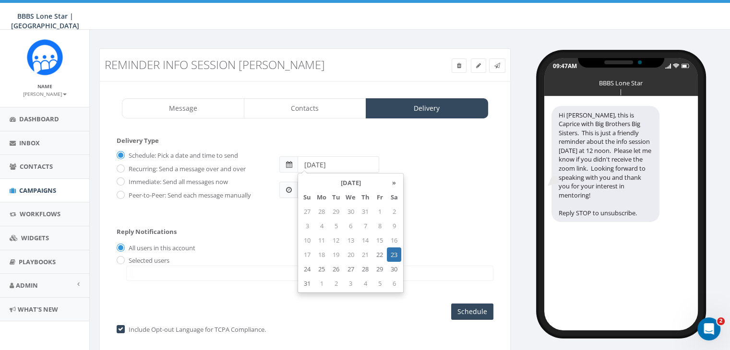
click at [349, 161] on input "[DATE]" at bounding box center [338, 164] width 82 height 16
click at [381, 268] on td "29" at bounding box center [379, 269] width 14 height 14
click at [368, 268] on td "28" at bounding box center [365, 269] width 14 height 14
type input "[DATE]"
click at [426, 213] on form "Delivery Type Schedule: Pick a date and time to send Recurring: Send a message …" at bounding box center [305, 177] width 377 height 83
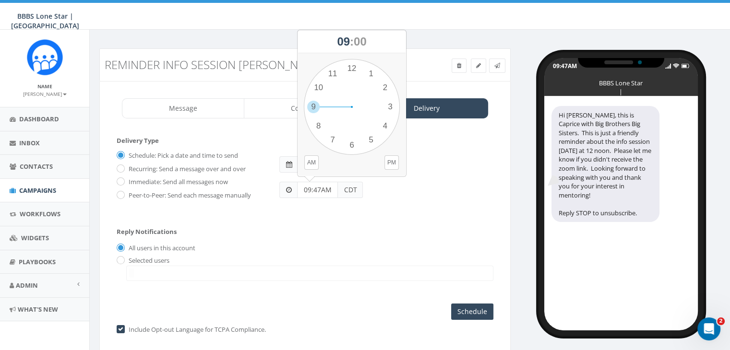
click at [320, 189] on input "09:47AM" at bounding box center [317, 190] width 41 height 16
type input "11:00AM"
click at [121, 259] on input "radio" at bounding box center [120, 261] width 6 height 6
radio input "true"
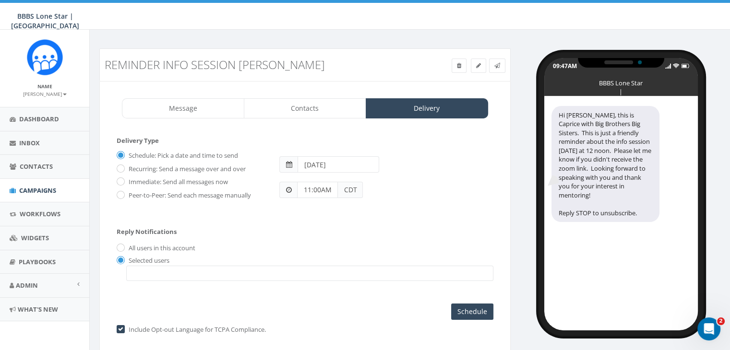
click at [139, 267] on span at bounding box center [309, 273] width 367 height 15
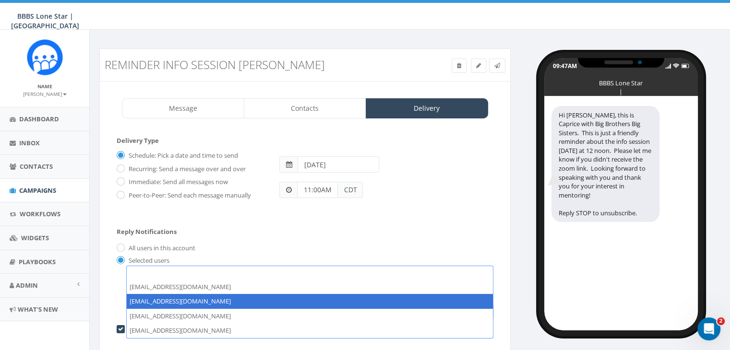
select select "1730"
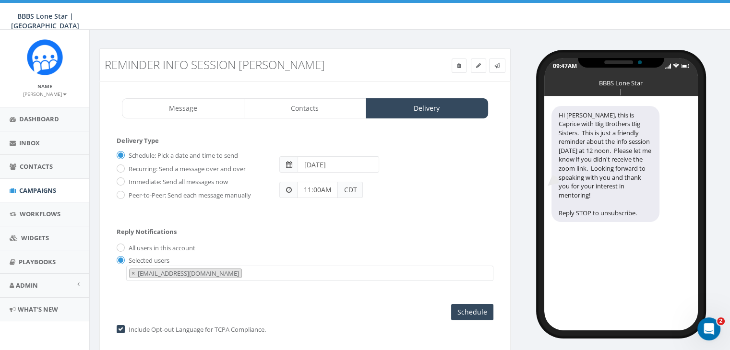
scroll to position [10, 0]
click at [460, 306] on input "Schedule" at bounding box center [472, 312] width 42 height 16
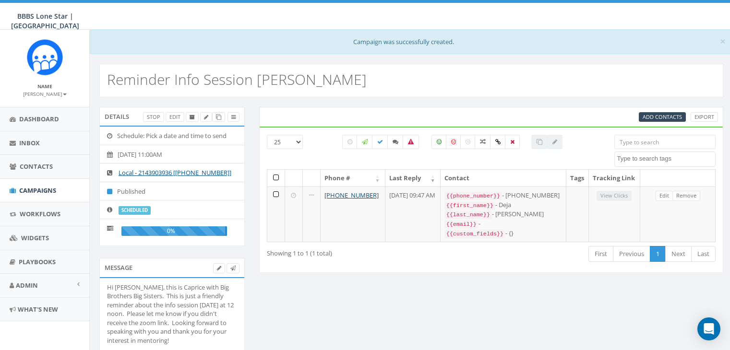
select select
click at [38, 189] on span "Campaigns" at bounding box center [37, 190] width 37 height 9
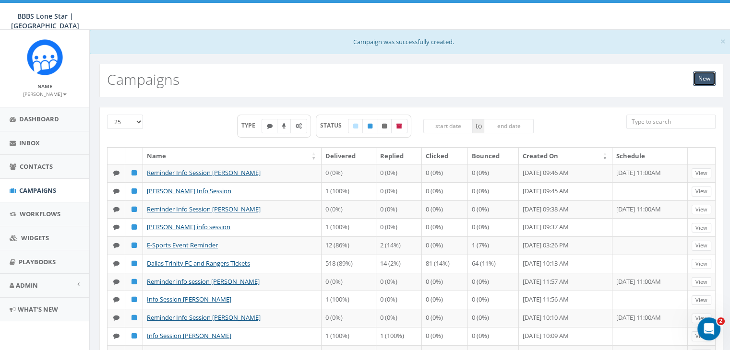
click at [704, 79] on link "New" at bounding box center [704, 78] width 23 height 14
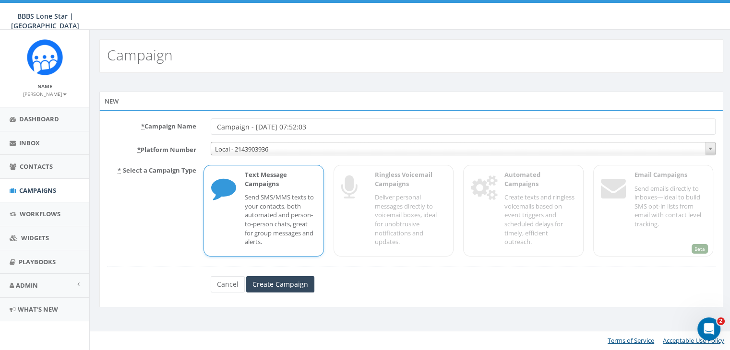
drag, startPoint x: 317, startPoint y: 125, endPoint x: 201, endPoint y: 119, distance: 116.7
click at [201, 119] on div "* Campaign Name Campaign - 08/22/2025, 07:52:03" at bounding box center [411, 127] width 623 height 16
type input "3"
type input "Dainia Bobb"
click at [285, 201] on p "Send SMS/MMS texts to your contacts, both automated and person-to-person chats,…" at bounding box center [280, 219] width 71 height 53
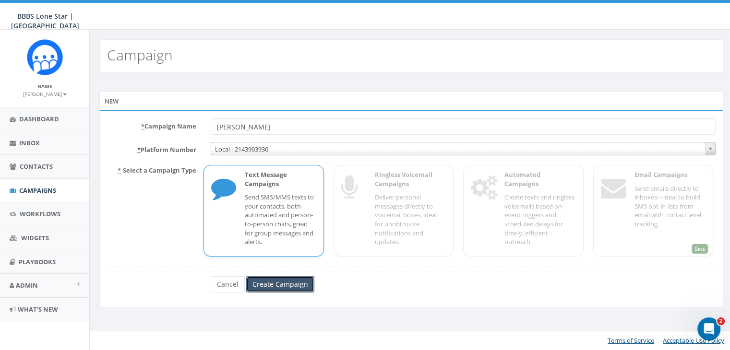
click at [285, 286] on input "Create Campaign" at bounding box center [280, 284] width 68 height 16
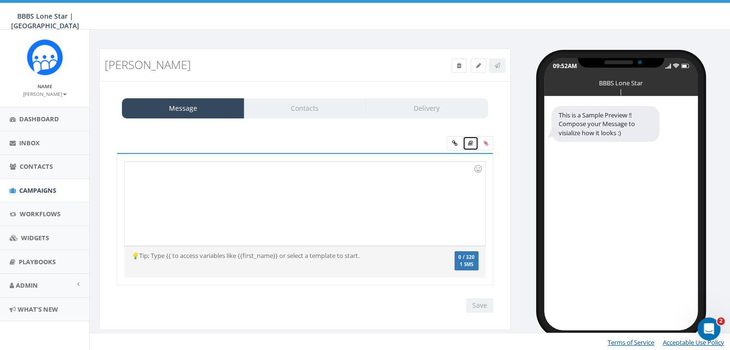
click at [470, 142] on icon at bounding box center [470, 144] width 5 height 6
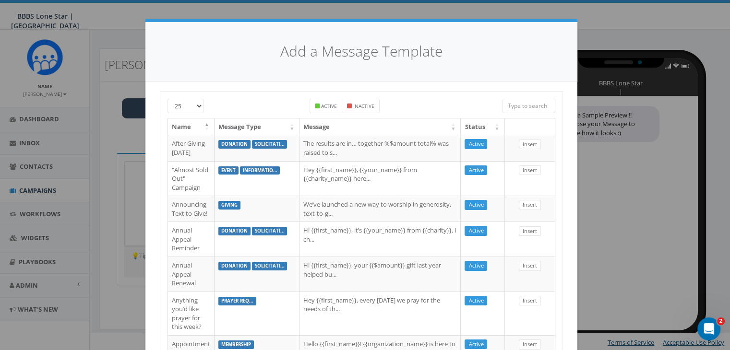
click at [520, 106] on input "search" at bounding box center [528, 106] width 53 height 14
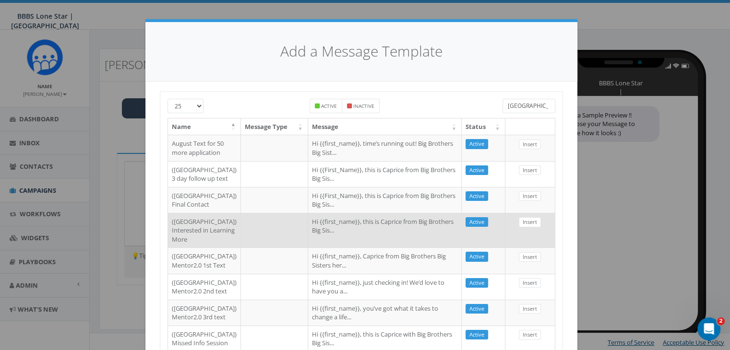
type input "Dallas"
click at [375, 248] on td "Hi {{first_name}}, this is Caprice from Big Brothers Big Sis..." at bounding box center [385, 230] width 154 height 35
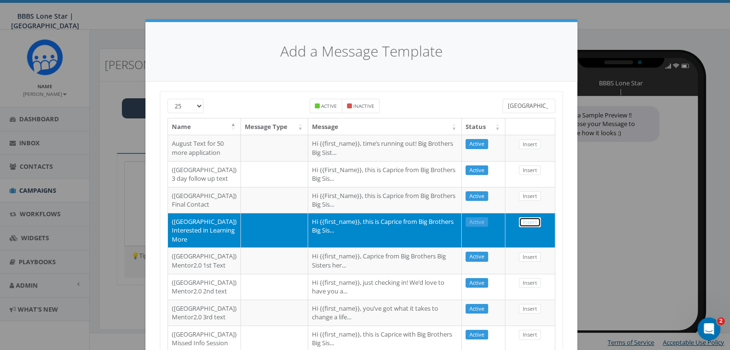
click at [520, 227] on link "Insert" at bounding box center [530, 222] width 22 height 10
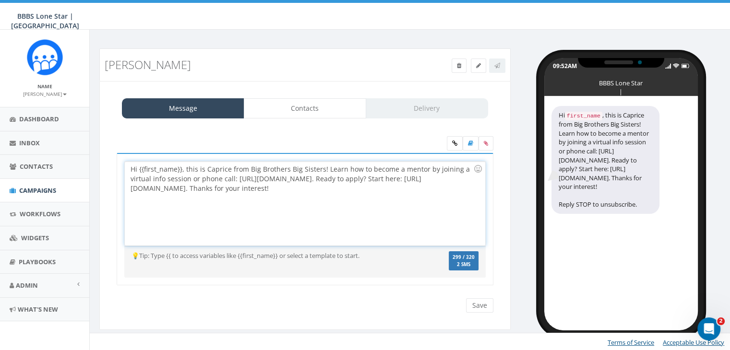
click at [181, 166] on div "Hi {{first_name}}, this is Caprice from Big Brothers Big Sisters! Learn how to …" at bounding box center [305, 204] width 360 height 84
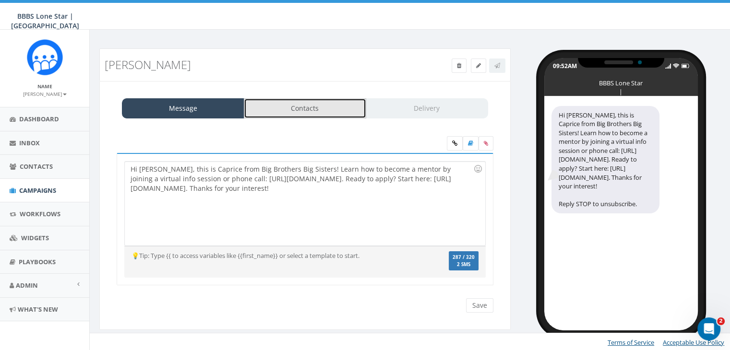
click at [323, 109] on link "Contacts" at bounding box center [305, 108] width 122 height 20
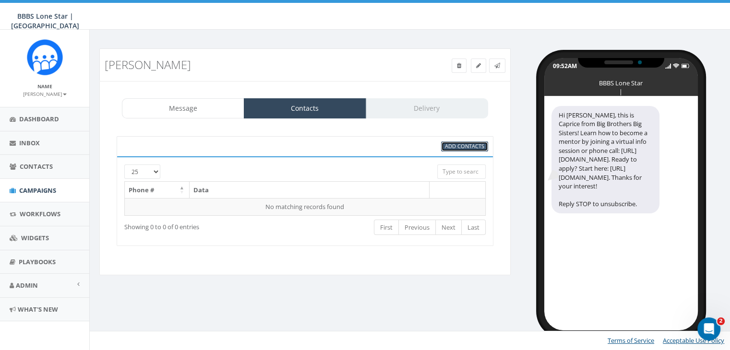
click at [474, 144] on span "Add Contacts" at bounding box center [464, 145] width 39 height 7
select select
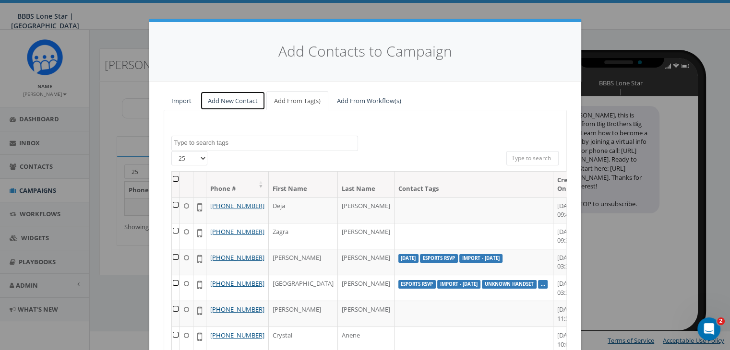
click at [210, 97] on link "Add New Contact" at bounding box center [232, 101] width 65 height 20
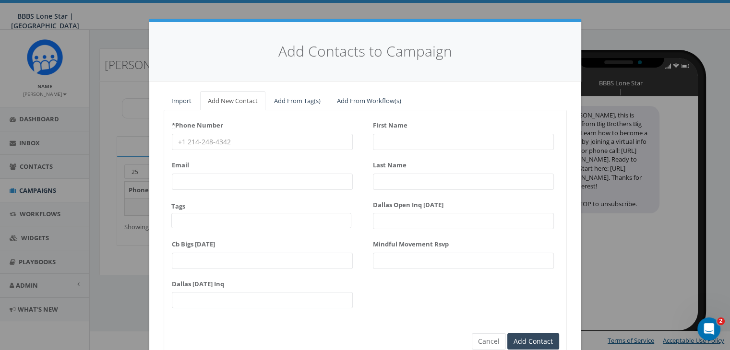
click at [242, 139] on input "* Phone Number" at bounding box center [262, 142] width 181 height 16
paste input "214-603-4425"
type input "214-603-4425"
click at [418, 142] on input "First Name" at bounding box center [463, 142] width 181 height 16
type input "D"
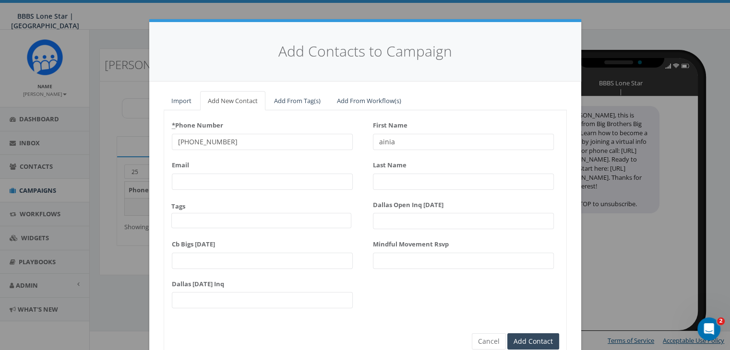
click at [374, 144] on input "ainia" at bounding box center [463, 142] width 181 height 16
type input "Dainia"
click at [388, 182] on input "Last Name" at bounding box center [463, 182] width 181 height 16
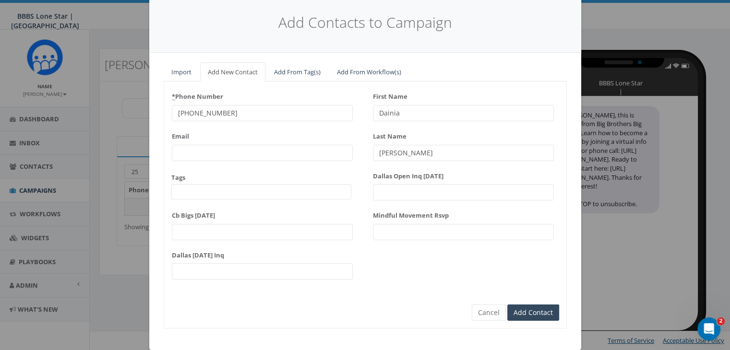
scroll to position [43, 0]
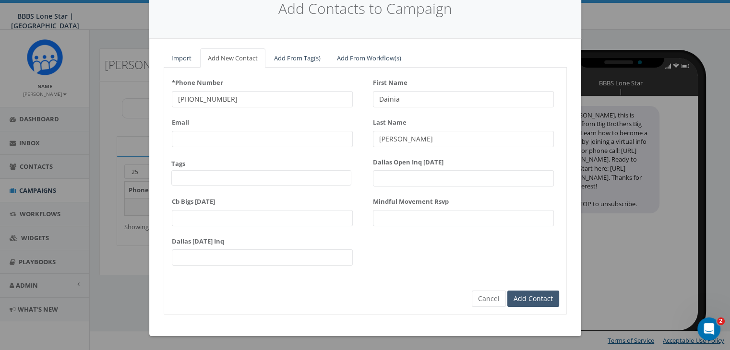
type input "[PERSON_NAME]"
click at [545, 295] on input "Add Contact" at bounding box center [533, 299] width 52 height 16
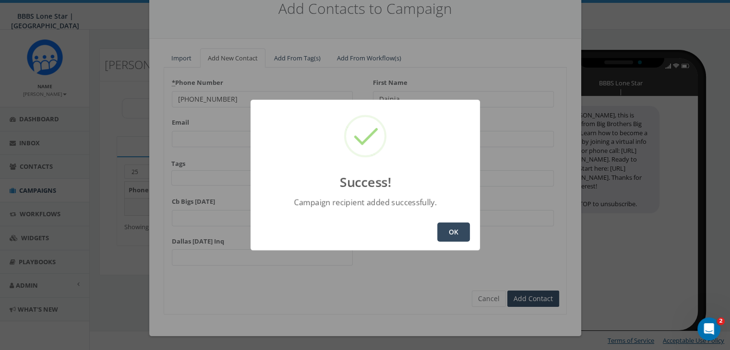
click at [455, 235] on button "OK" at bounding box center [453, 232] width 33 height 19
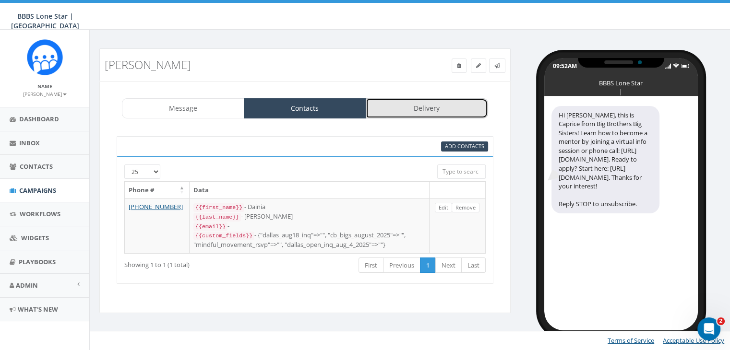
click at [420, 110] on link "Delivery" at bounding box center [427, 108] width 122 height 20
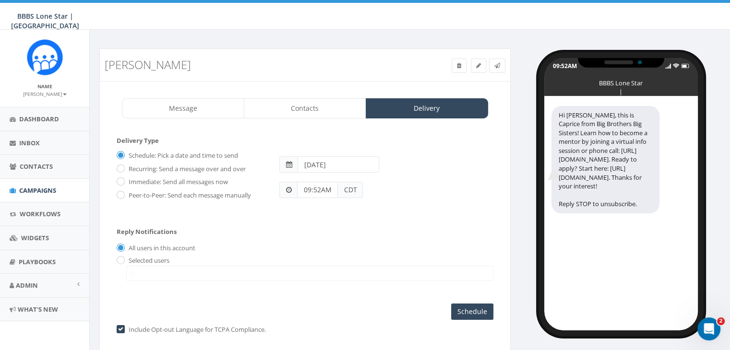
click at [126, 178] on label "Immediate: Send all messages now" at bounding box center [177, 183] width 102 height 10
click at [119, 179] on input "Immediate: Send all messages now" at bounding box center [120, 182] width 6 height 6
radio input "true"
click at [121, 260] on input "radio" at bounding box center [120, 261] width 6 height 6
radio input "true"
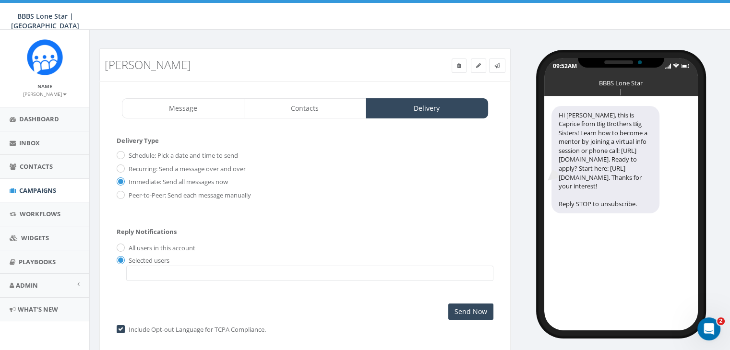
click at [149, 273] on span at bounding box center [309, 273] width 367 height 15
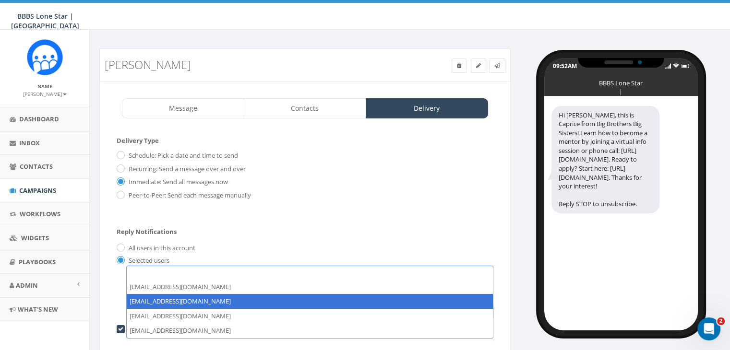
select select "1730"
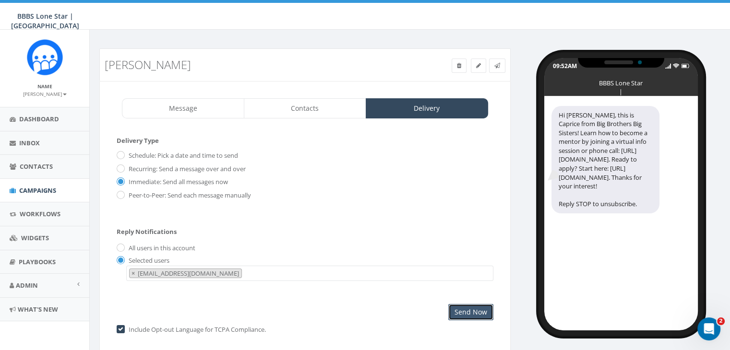
click at [470, 304] on input "Send Now" at bounding box center [470, 312] width 45 height 16
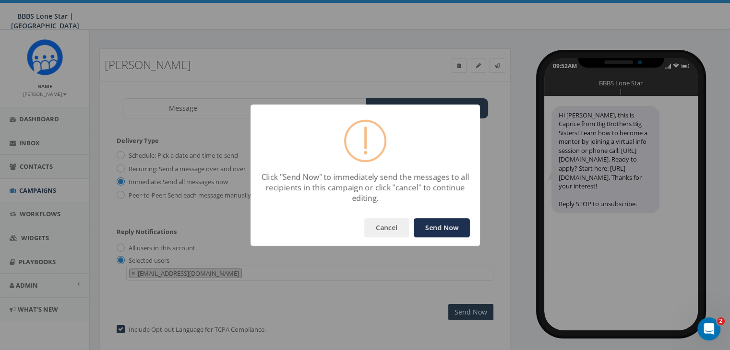
click at [436, 227] on button "Send Now" at bounding box center [442, 227] width 56 height 19
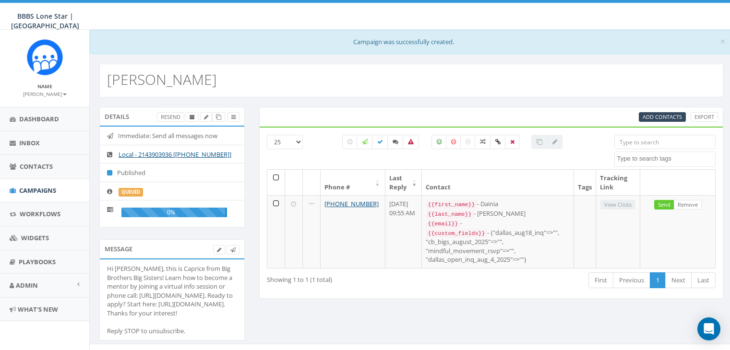
select select
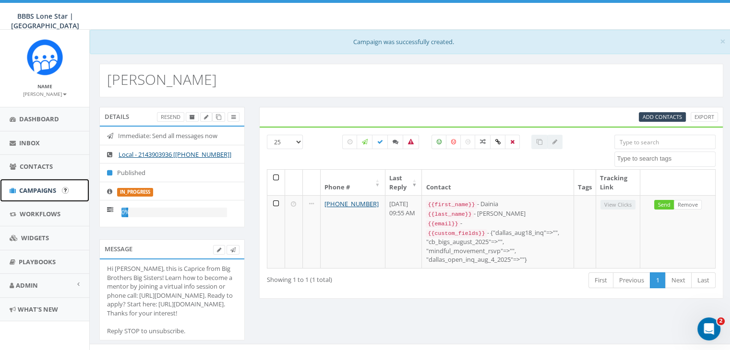
click at [29, 190] on span "Campaigns" at bounding box center [37, 190] width 37 height 9
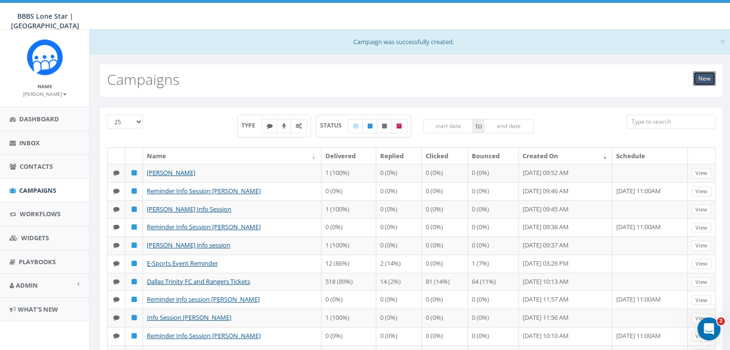
click at [710, 77] on link "New" at bounding box center [704, 78] width 23 height 14
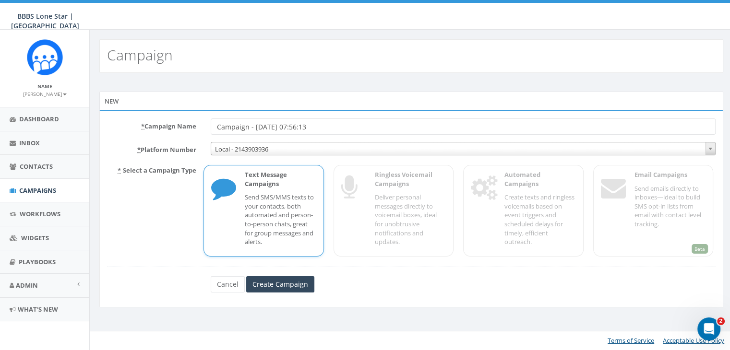
drag, startPoint x: 317, startPoint y: 121, endPoint x: 186, endPoint y: 126, distance: 130.6
click at [191, 130] on div "* Campaign Name Campaign - [DATE] 07:56:13" at bounding box center [411, 127] width 623 height 16
type input "3 day reminder [PERSON_NAME]"
click at [292, 203] on p "Send SMS/MMS texts to your contacts, both automated and person-to-person chats,…" at bounding box center [280, 219] width 71 height 53
click at [292, 280] on input "Create Campaign" at bounding box center [280, 284] width 68 height 16
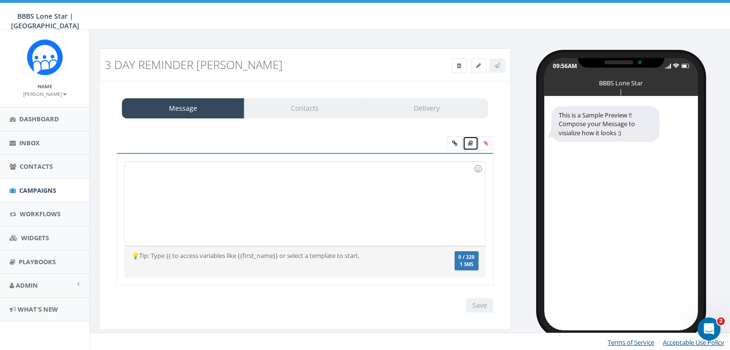
click at [472, 144] on icon at bounding box center [470, 144] width 5 height 6
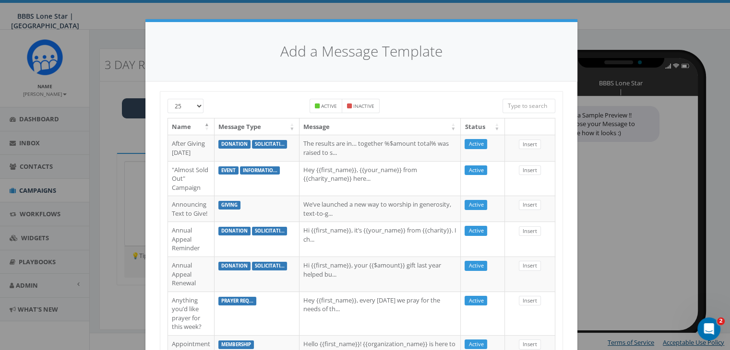
click at [504, 107] on input "search" at bounding box center [528, 106] width 53 height 14
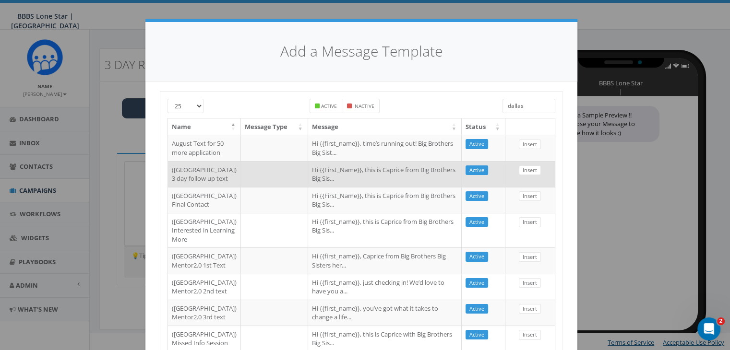
type input "dallas"
click at [424, 187] on td "Hi {{First_Name}}, this is Caprice from Big Brothers Big Sis..." at bounding box center [385, 174] width 154 height 26
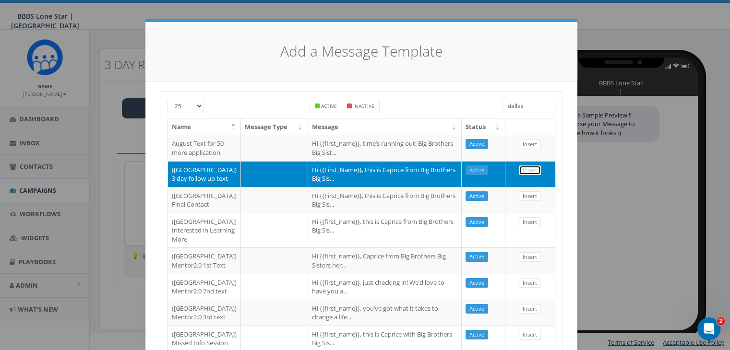
click at [527, 176] on link "Insert" at bounding box center [530, 171] width 22 height 10
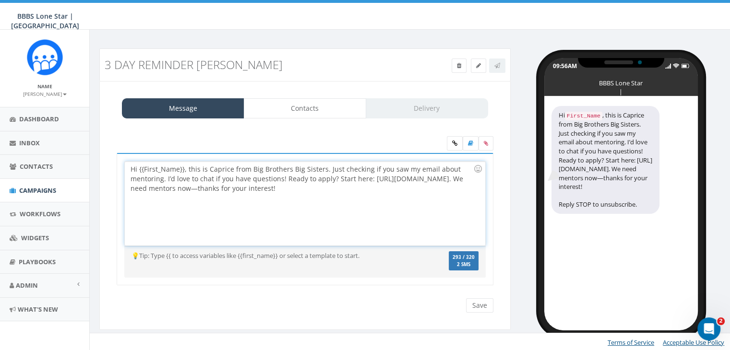
click at [184, 167] on div "Hi {{First_Name}}, this is Caprice from Big Brothers Big Sisters. Just checking…" at bounding box center [305, 204] width 360 height 84
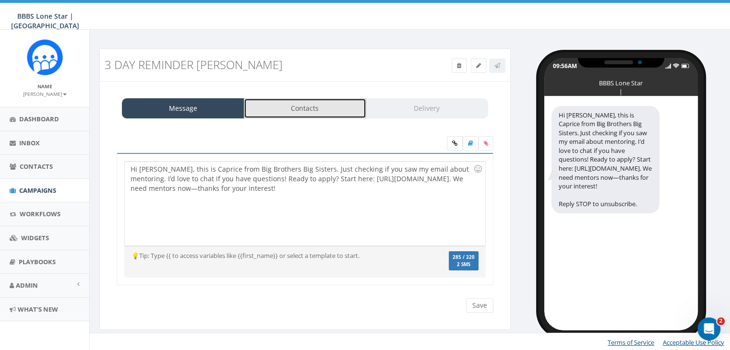
click at [353, 113] on link "Contacts" at bounding box center [305, 108] width 122 height 20
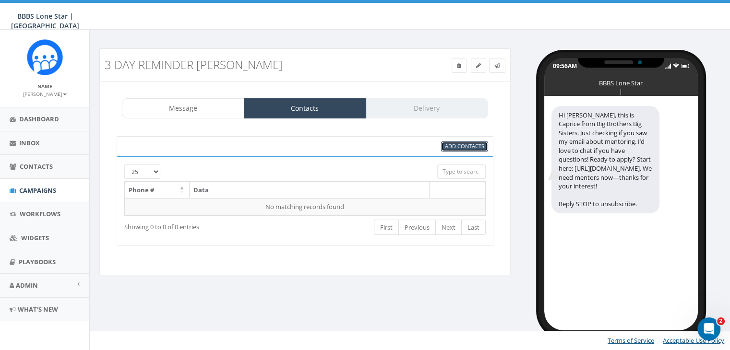
click at [482, 146] on span "Add Contacts" at bounding box center [464, 145] width 39 height 7
select select
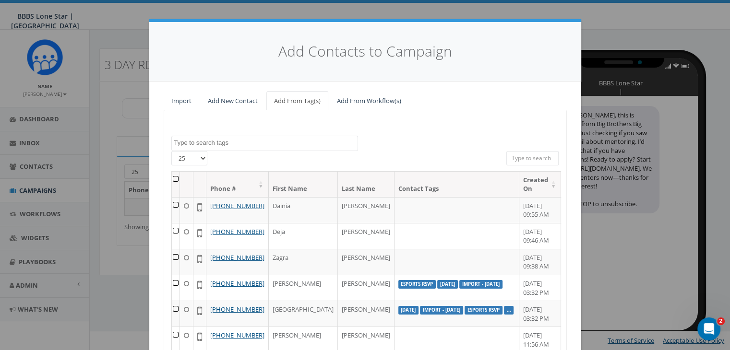
click at [541, 162] on input "search" at bounding box center [532, 158] width 53 height 14
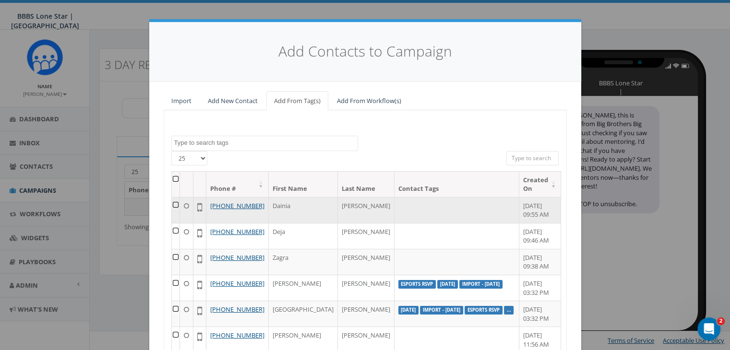
click at [177, 203] on td at bounding box center [176, 210] width 8 height 26
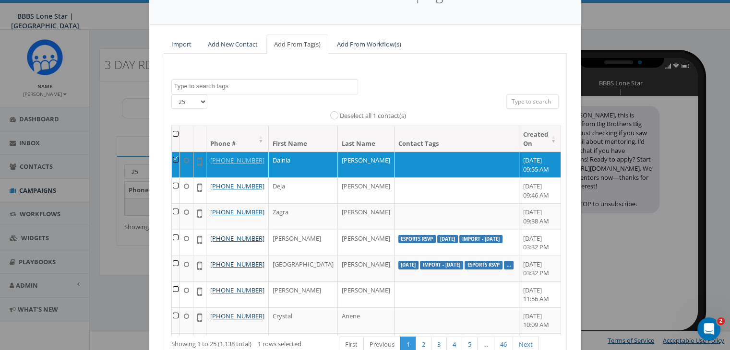
scroll to position [136, 0]
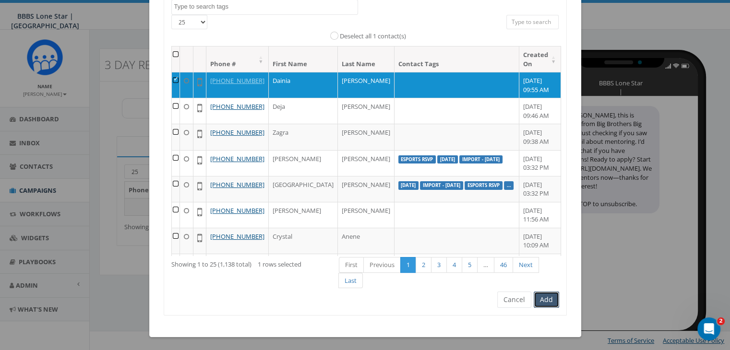
click at [538, 296] on button "Add" at bounding box center [546, 300] width 25 height 16
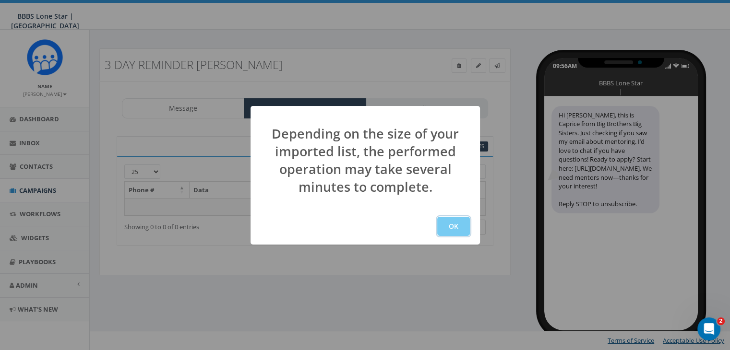
click at [448, 219] on button "OK" at bounding box center [453, 226] width 33 height 19
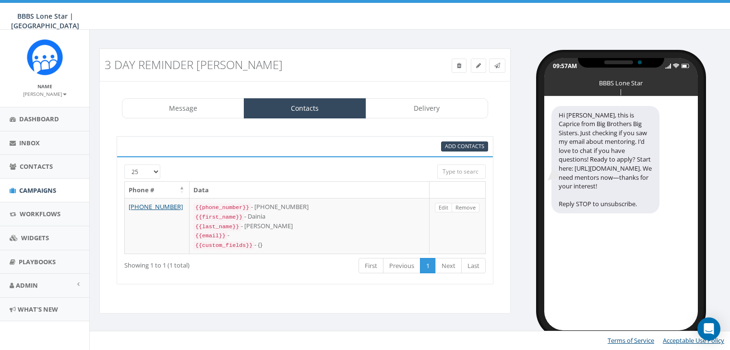
select select
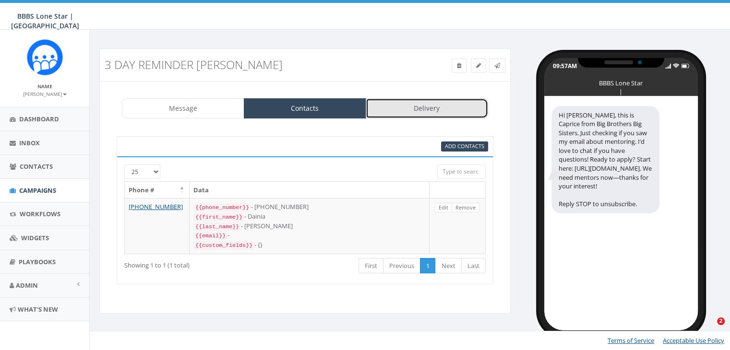
click at [432, 109] on link "Delivery" at bounding box center [427, 108] width 122 height 20
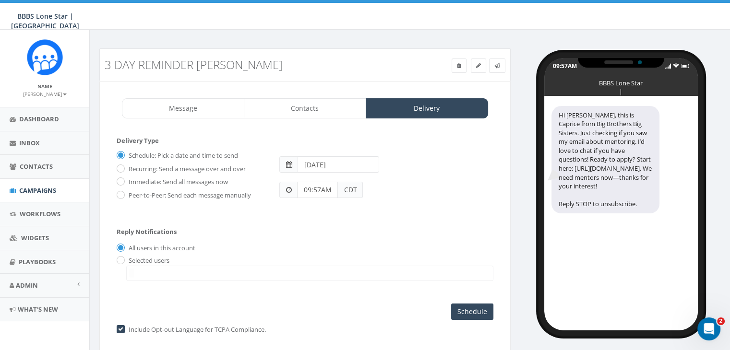
click at [347, 168] on input "2025-08-23" at bounding box center [338, 164] width 82 height 16
click at [320, 269] on td "25" at bounding box center [321, 269] width 14 height 14
click at [307, 271] on td "24" at bounding box center [307, 269] width 14 height 14
type input "2025-08-24"
click at [464, 209] on div at bounding box center [304, 209] width 391 height 0
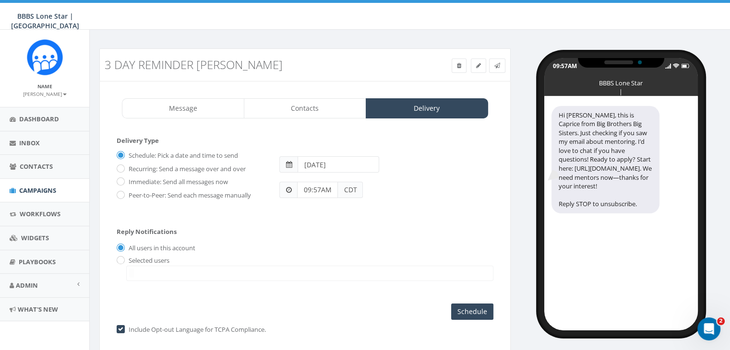
click at [321, 188] on input "09:57AM" at bounding box center [317, 190] width 41 height 16
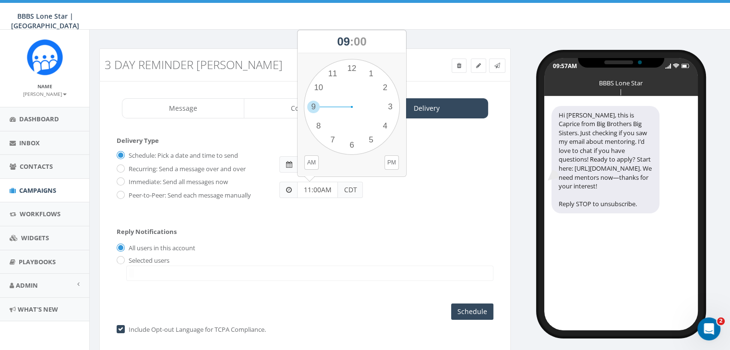
type input "11:00AM"
click at [118, 260] on input "radio" at bounding box center [120, 261] width 6 height 6
radio input "true"
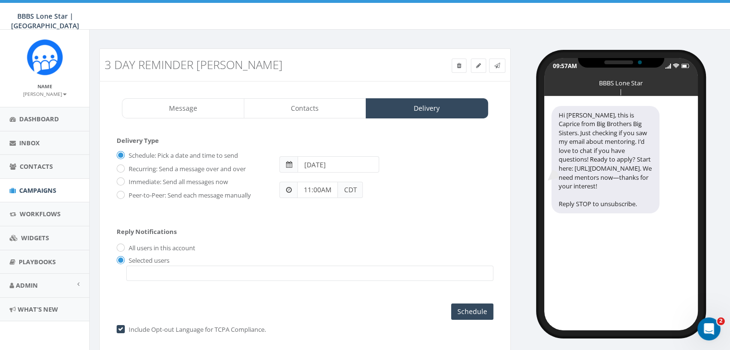
click at [144, 273] on span at bounding box center [309, 273] width 367 height 15
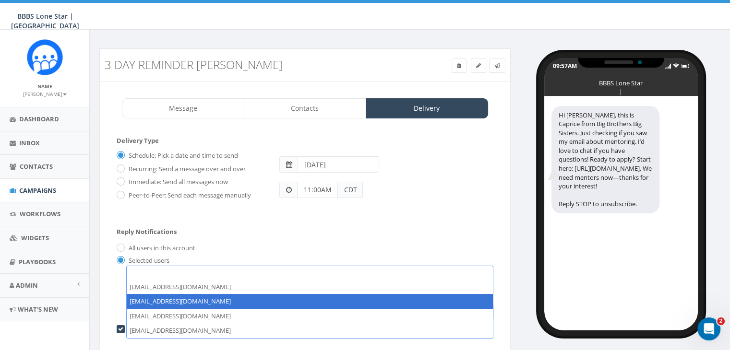
select select "1730"
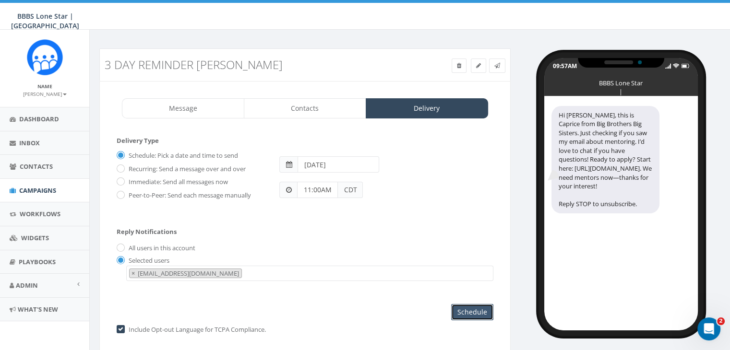
click at [480, 307] on input "Schedule" at bounding box center [472, 312] width 42 height 16
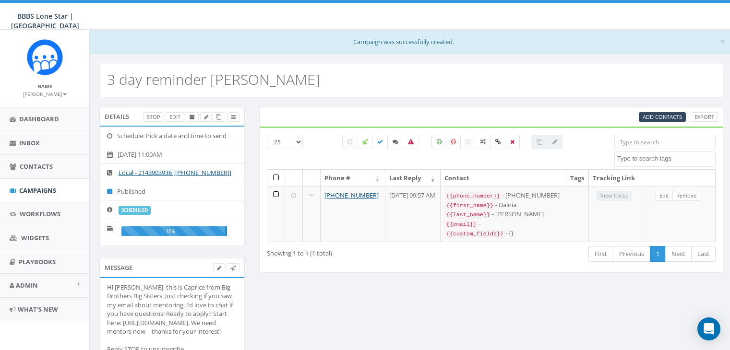
select select
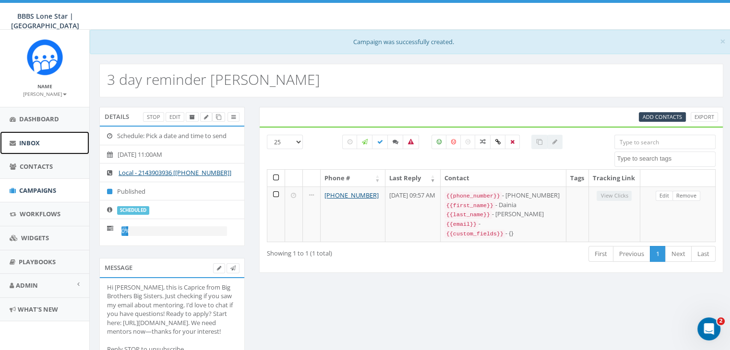
click at [27, 142] on span "Inbox" at bounding box center [29, 143] width 21 height 9
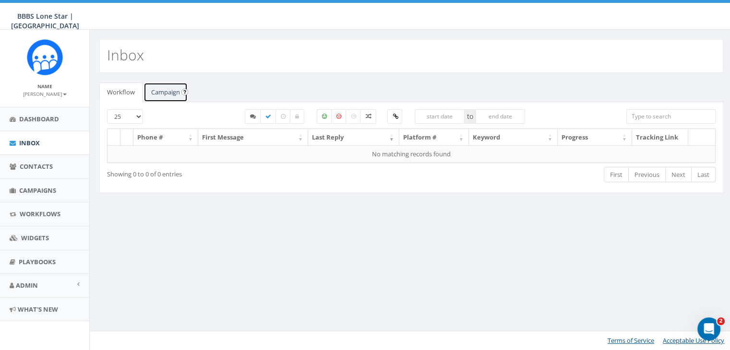
click at [170, 93] on link "Campaign" at bounding box center [165, 93] width 44 height 20
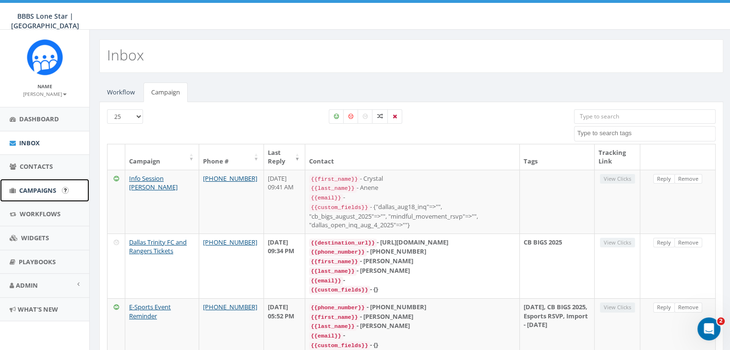
click at [35, 189] on span "Campaigns" at bounding box center [37, 190] width 37 height 9
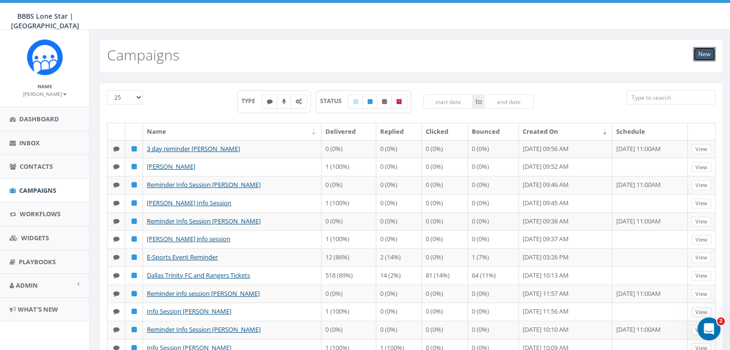
click at [704, 48] on link "New" at bounding box center [704, 54] width 23 height 14
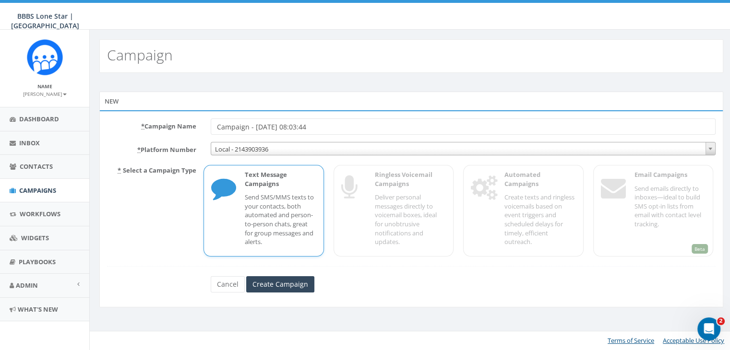
drag, startPoint x: 328, startPoint y: 125, endPoint x: 207, endPoint y: 127, distance: 120.9
click at [207, 127] on div "Campaign - [DATE] 08:03:44" at bounding box center [462, 127] width 519 height 16
type input "[PERSON_NAME] [PERSON_NAME] [DATE]"
click at [282, 281] on input "Create Campaign" at bounding box center [280, 284] width 68 height 16
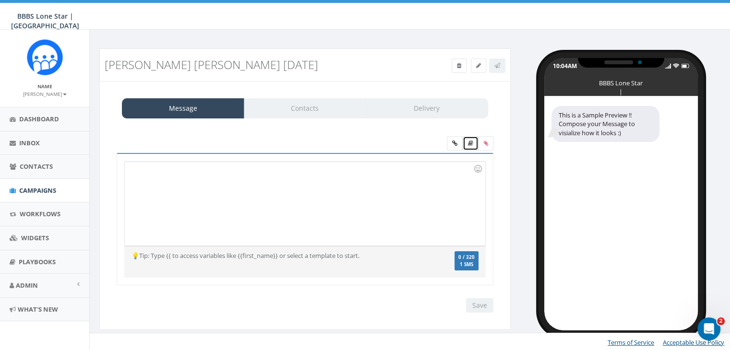
click at [471, 142] on icon at bounding box center [470, 144] width 5 height 6
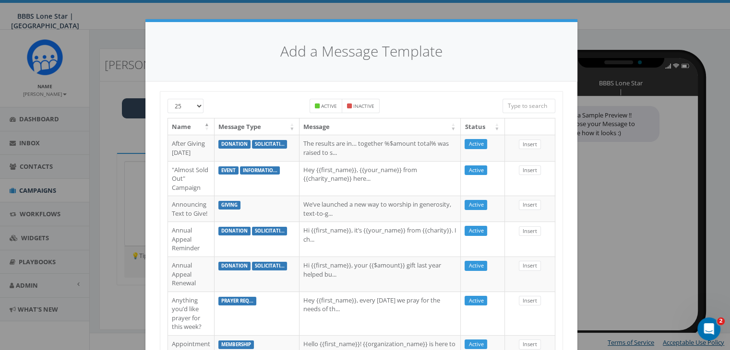
click at [525, 106] on input "search" at bounding box center [528, 106] width 53 height 14
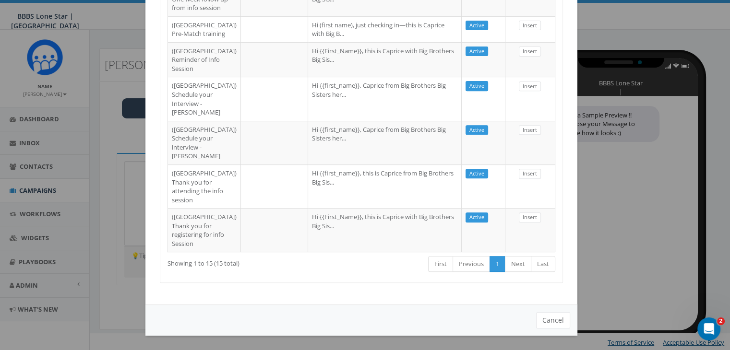
scroll to position [572, 0]
type input "dallas"
click at [428, 165] on td "Hi {{first_name}}, this is Caprice from Big Brothers Big Sis..." at bounding box center [385, 187] width 154 height 44
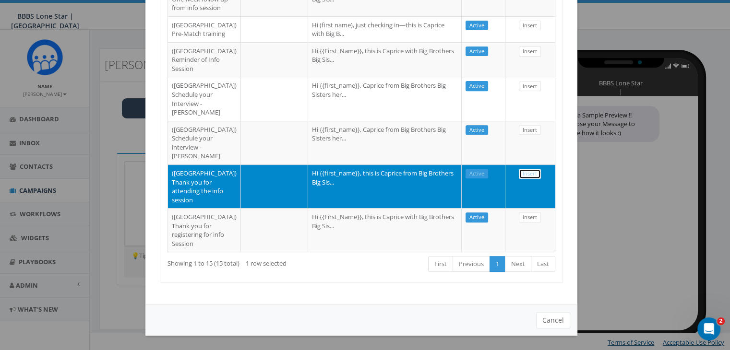
click at [520, 169] on link "Insert" at bounding box center [530, 174] width 22 height 10
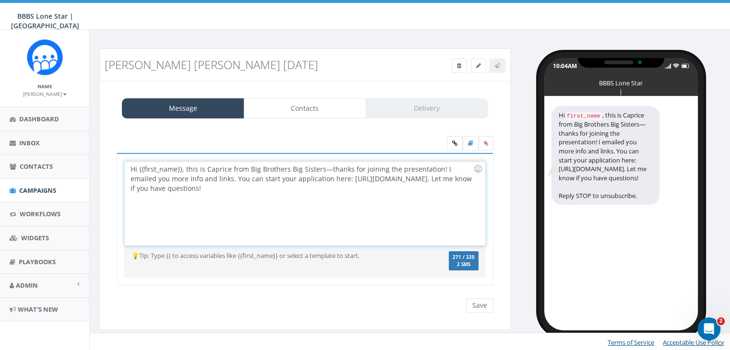
click at [381, 169] on div "Hi {{first_name}}, this is Caprice from Big Brothers Big Sisters—thanks for joi…" at bounding box center [305, 204] width 360 height 84
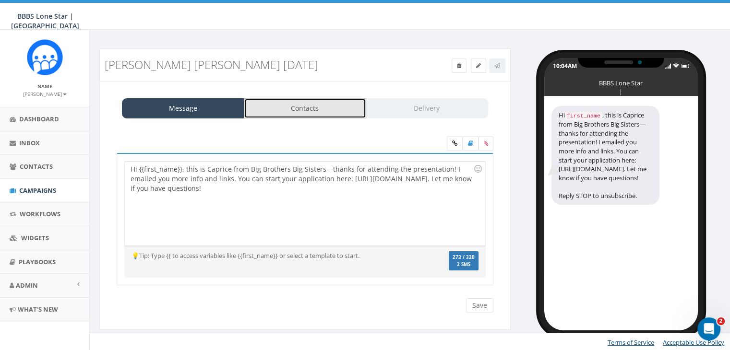
click at [287, 104] on link "Contacts" at bounding box center [305, 108] width 122 height 20
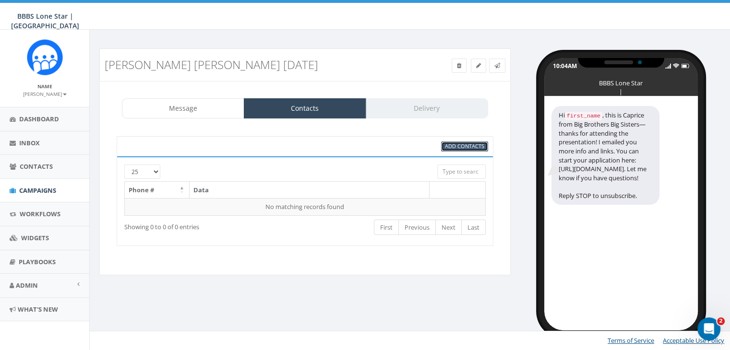
click at [475, 145] on span "Add Contacts" at bounding box center [464, 145] width 39 height 7
select select
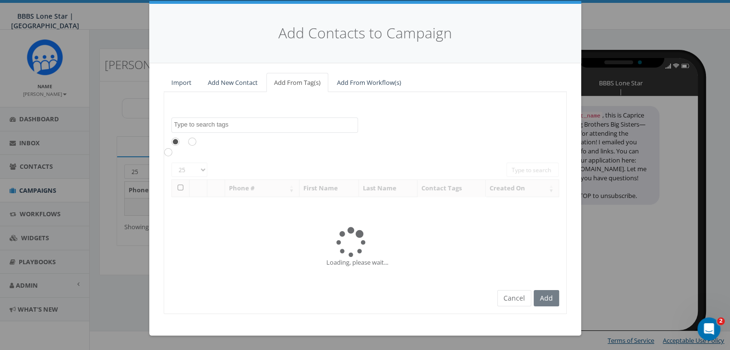
scroll to position [0, 0]
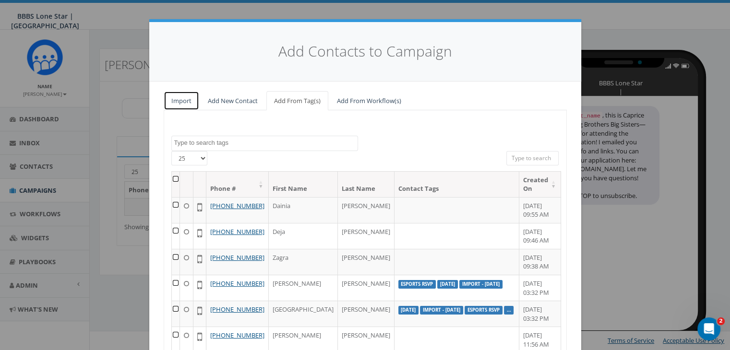
click at [175, 101] on link "Import" at bounding box center [182, 101] width 36 height 20
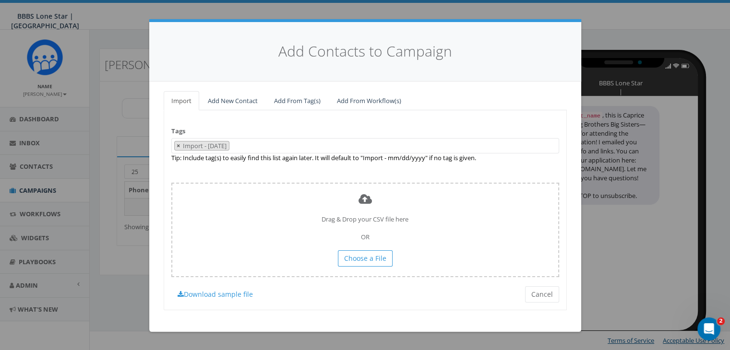
click at [177, 143] on span "×" at bounding box center [178, 146] width 3 height 9
select select
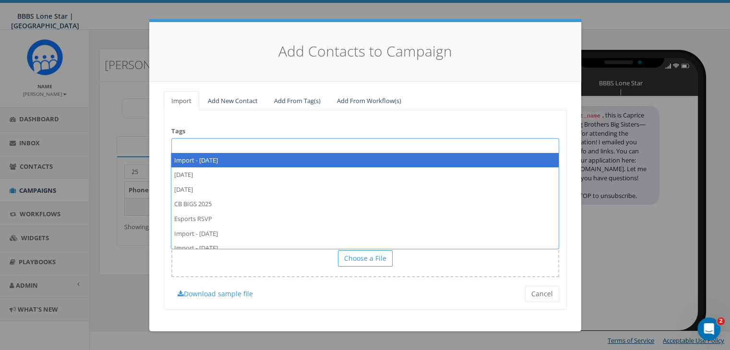
click at [178, 142] on textarea "Search" at bounding box center [176, 145] width 5 height 9
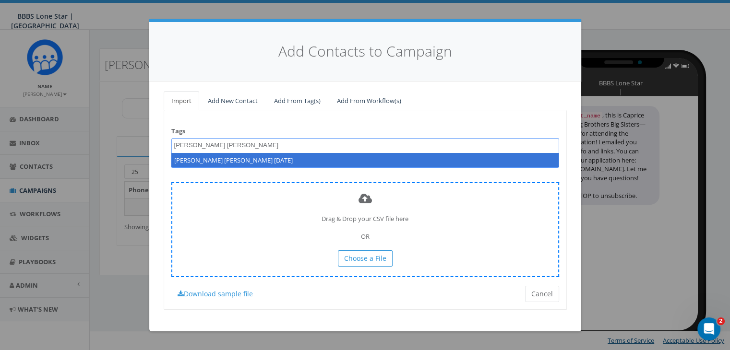
type textarea "[PERSON_NAME] [PERSON_NAME] [DATE]"
select select "[PERSON_NAME] [PERSON_NAME] [DATE]"
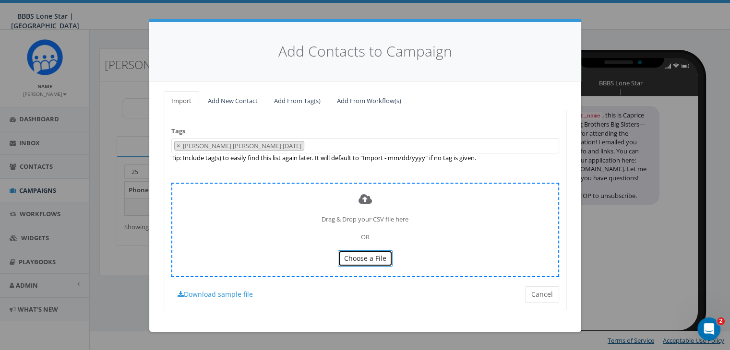
click at [357, 260] on span "Choose a File" at bounding box center [365, 258] width 42 height 9
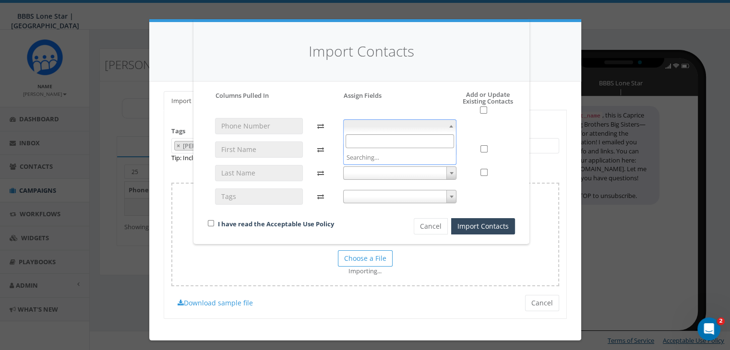
click at [449, 125] on b at bounding box center [451, 126] width 4 height 2
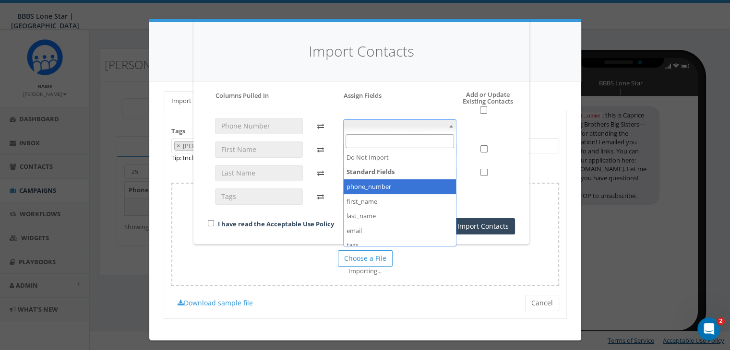
select select "phone_number"
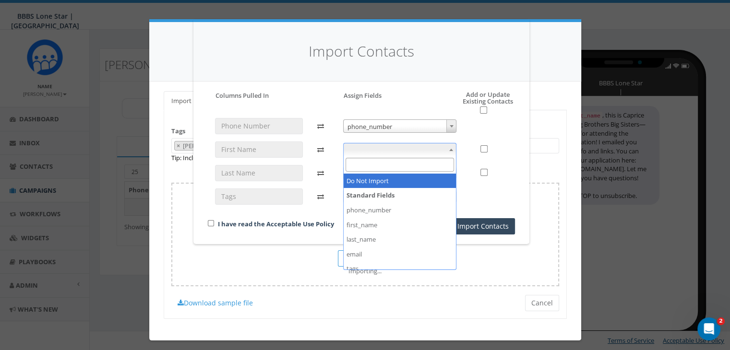
click at [452, 147] on span at bounding box center [451, 149] width 10 height 12
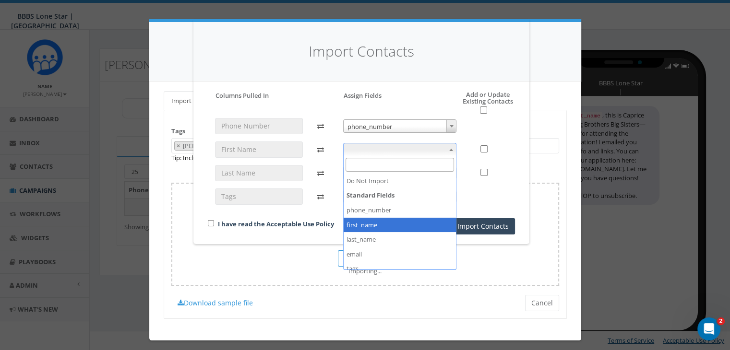
select select "first_name"
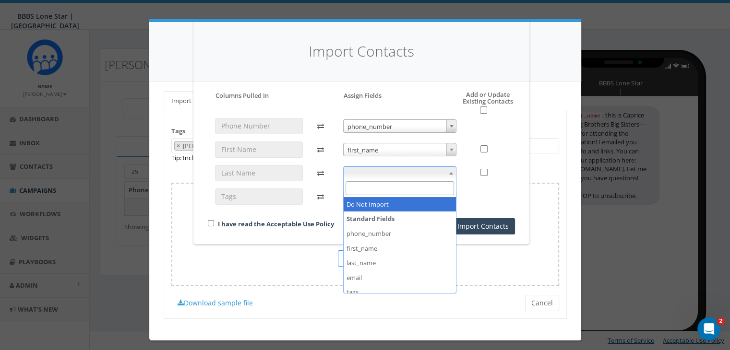
click at [450, 171] on span at bounding box center [451, 173] width 10 height 12
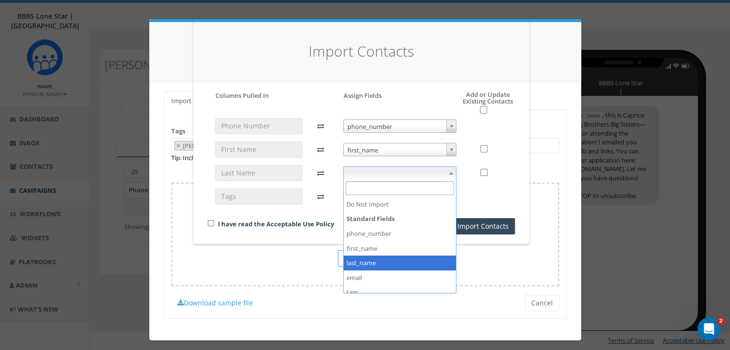
select select "last_name"
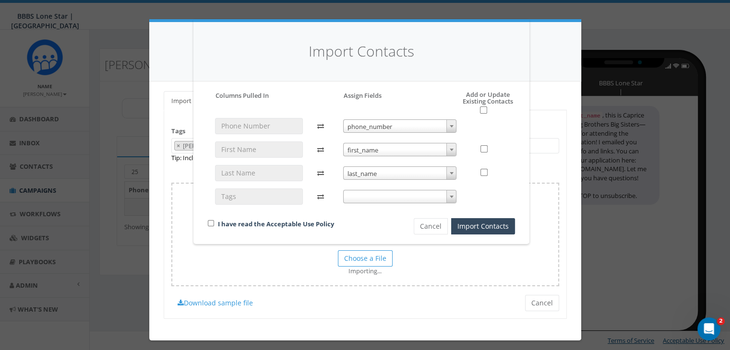
click at [425, 196] on span at bounding box center [400, 196] width 114 height 13
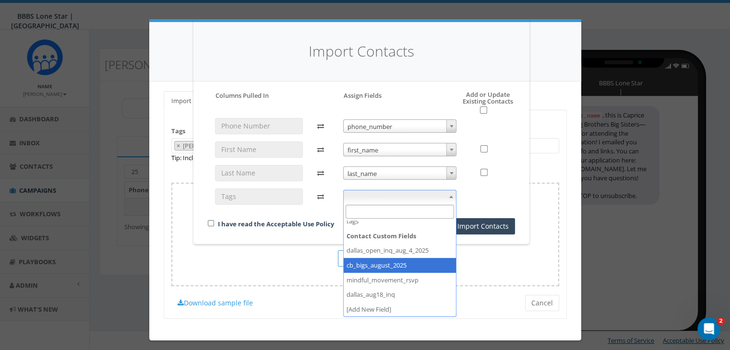
scroll to position [94, 0]
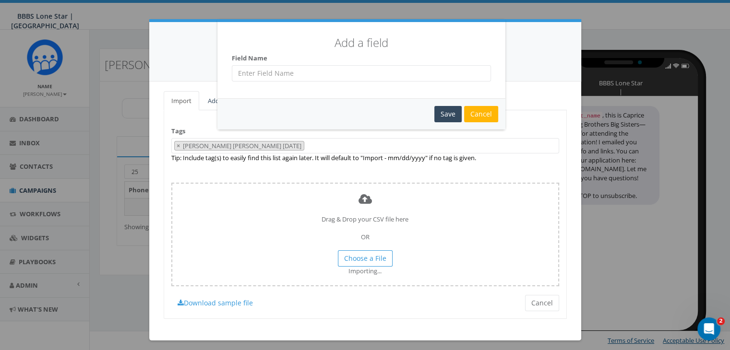
click at [291, 76] on input "text" at bounding box center [361, 73] width 259 height 16
type input "[PERSON_NAME] [PERSON_NAME] [DATE]"
click at [456, 112] on div "Save" at bounding box center [447, 114] width 27 height 16
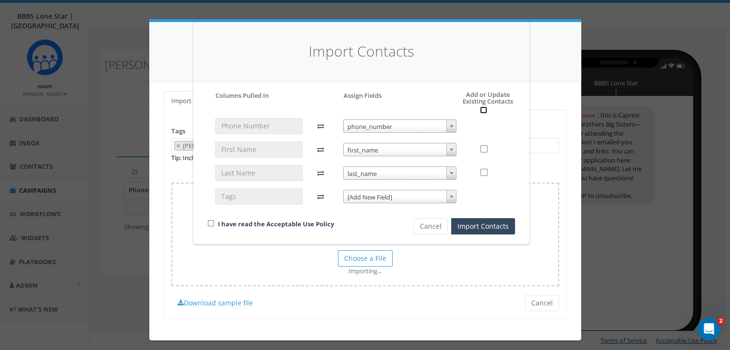
click at [480, 108] on input "checkbox" at bounding box center [483, 110] width 7 height 7
checkbox input "true"
click at [203, 221] on div "I have read the Acceptable Use Policy" at bounding box center [295, 224] width 188 height 13
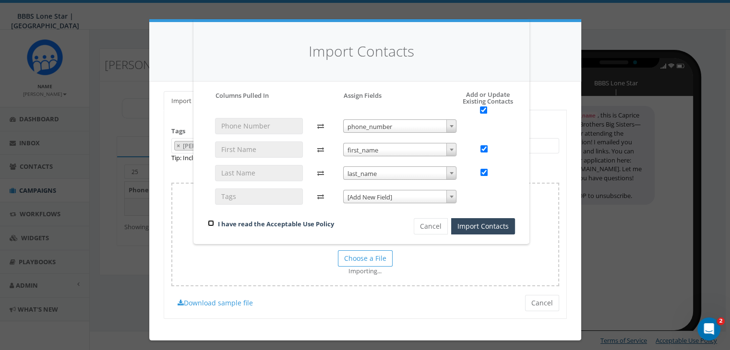
click at [208, 221] on input "checkbox" at bounding box center [211, 223] width 6 height 6
checkbox input "true"
click at [487, 225] on button "Import Contacts" at bounding box center [483, 226] width 64 height 16
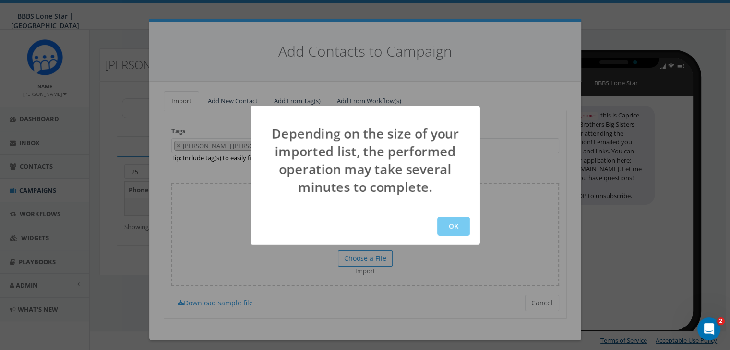
click at [446, 226] on button "OK" at bounding box center [453, 226] width 33 height 19
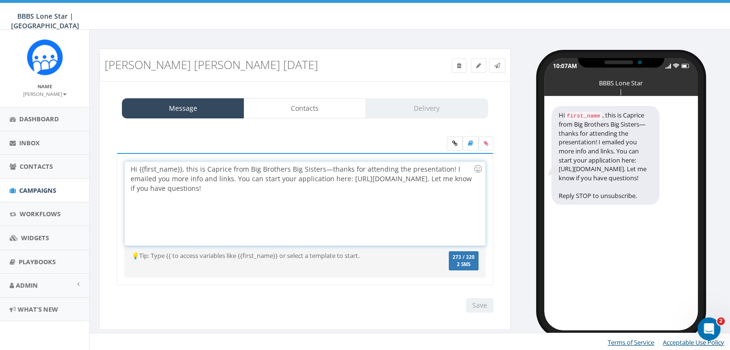
click at [444, 167] on div "Hi {{first_name}}, this is Caprice from Big Brothers Big Sisters—thanks for att…" at bounding box center [305, 204] width 360 height 84
click at [257, 178] on div "Hi {{first_name}}, this is Caprice from Big Brothers Big Sisters—thanks for att…" at bounding box center [305, 204] width 360 height 84
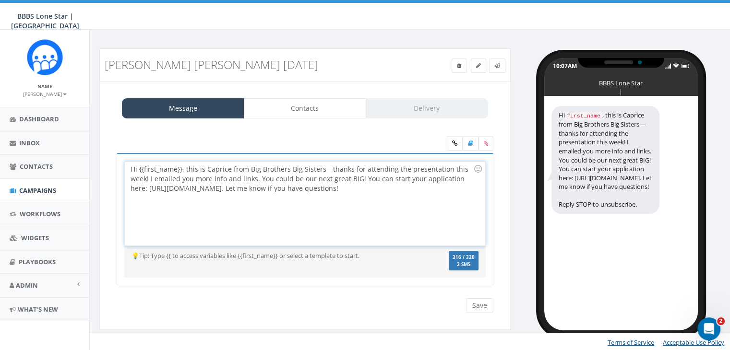
drag, startPoint x: 349, startPoint y: 187, endPoint x: 244, endPoint y: 190, distance: 105.6
click at [244, 190] on div "Hi {{first_name}}, this is Caprice from Big Brothers Big Sisters—thanks for att…" at bounding box center [305, 204] width 360 height 84
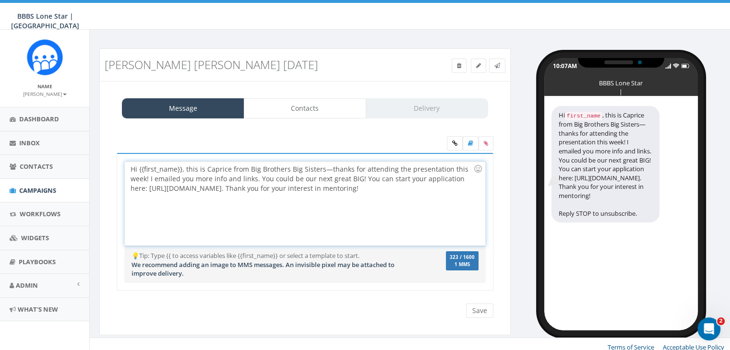
click at [239, 176] on div "Hi {{first_name}}, this is Caprice from Big Brothers Big Sisters—thanks for att…" at bounding box center [305, 204] width 360 height 84
click at [354, 176] on div "Hi {{first_name}}, this is Caprice from Big Brothers Big Sisters—thanks for att…" at bounding box center [305, 204] width 360 height 84
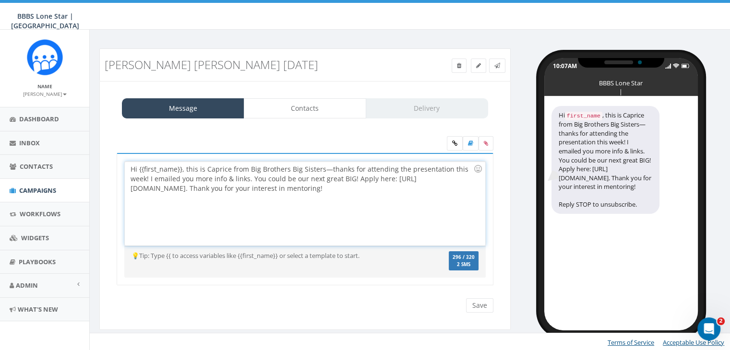
click at [180, 168] on div "Hi {{first_name}}, this is Caprice from Big Brothers Big Sisters—thanks for att…" at bounding box center [305, 204] width 360 height 84
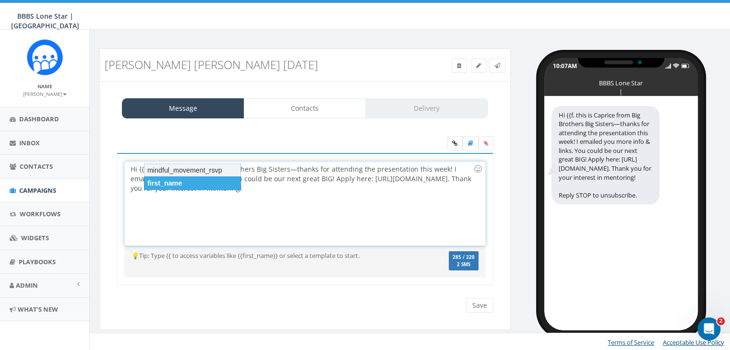
click at [186, 182] on div "first_name" at bounding box center [192, 183] width 97 height 13
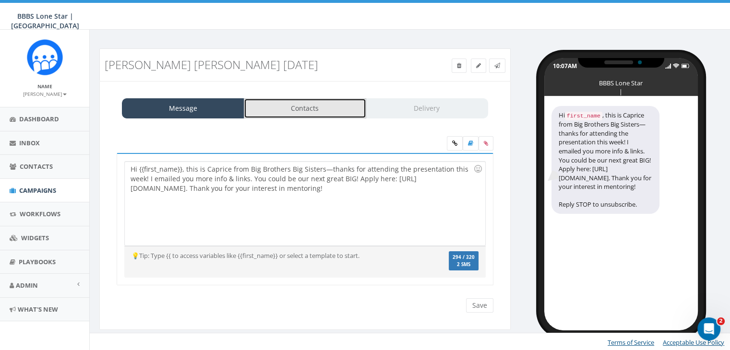
click at [302, 107] on link "Contacts" at bounding box center [305, 108] width 122 height 20
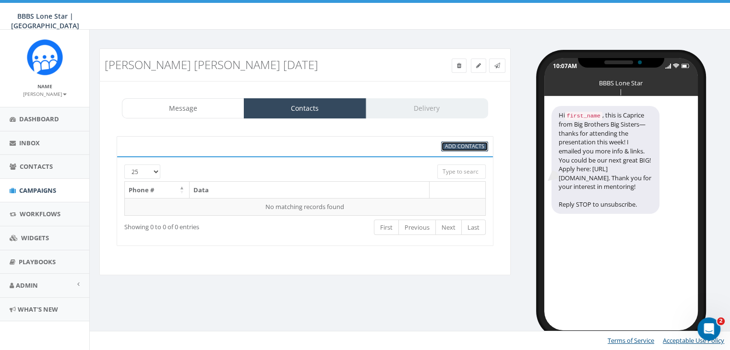
click at [479, 142] on span "Add Contacts" at bounding box center [464, 145] width 39 height 7
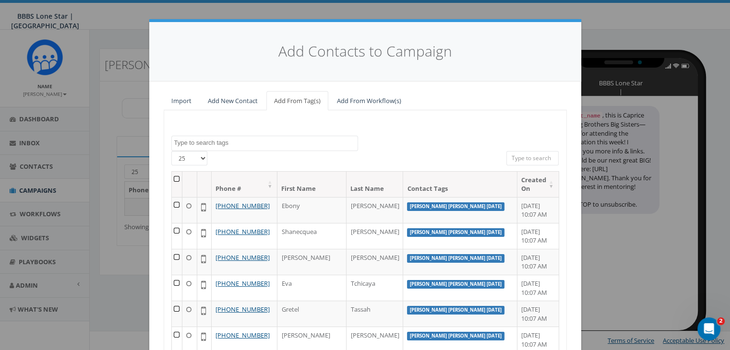
scroll to position [48, 0]
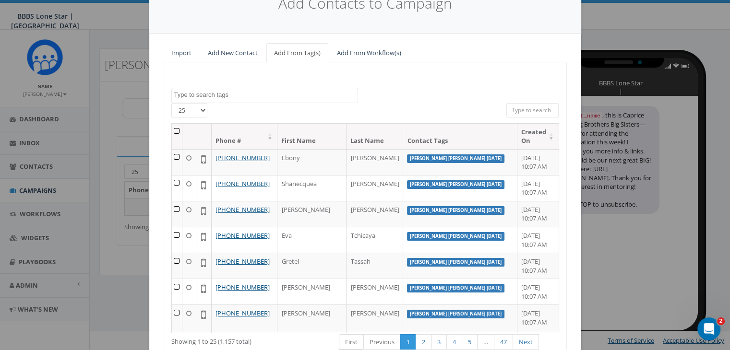
click at [241, 94] on textarea "Search" at bounding box center [265, 95] width 183 height 9
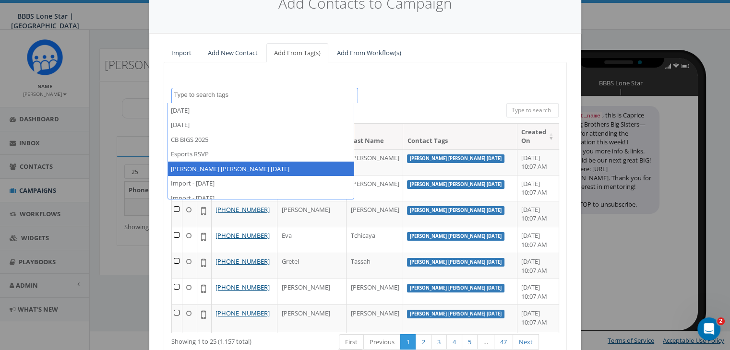
select select "[PERSON_NAME] [PERSON_NAME] [DATE]"
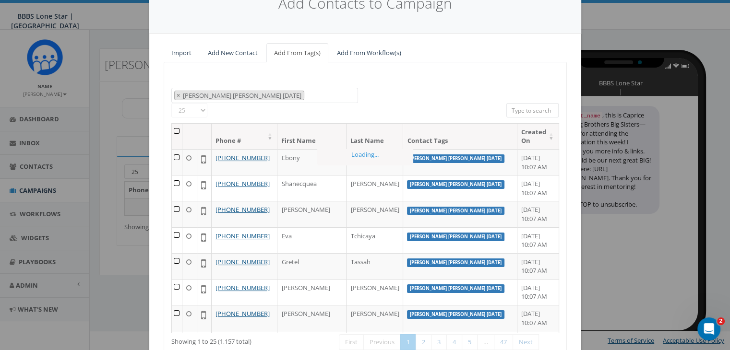
scroll to position [33, 0]
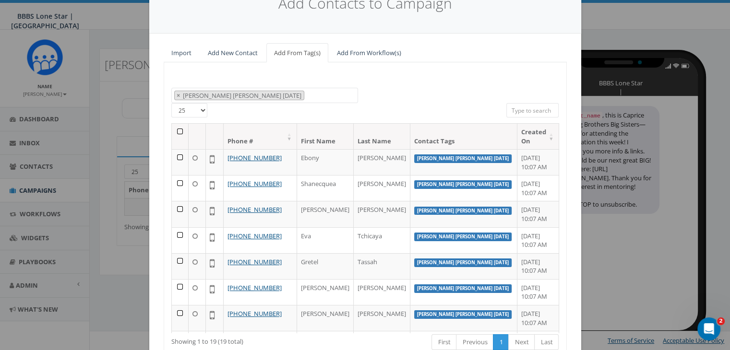
click at [176, 129] on th at bounding box center [180, 136] width 17 height 25
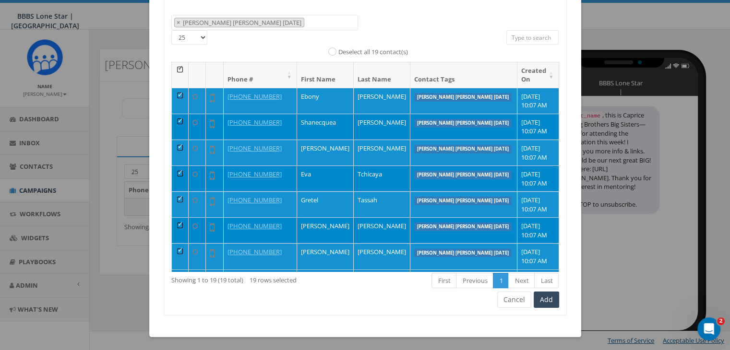
scroll to position [121, 0]
click at [544, 299] on button "Add" at bounding box center [546, 300] width 25 height 16
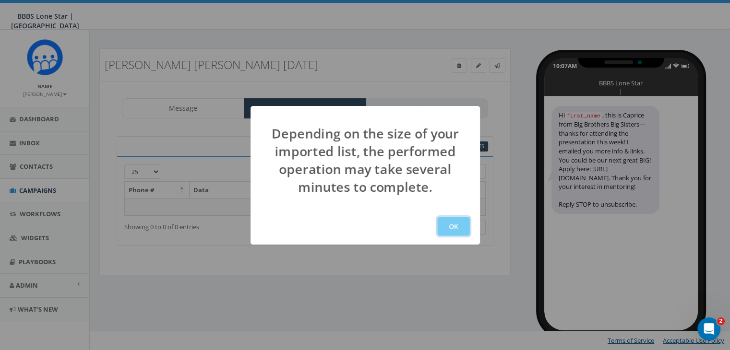
click at [451, 226] on button "OK" at bounding box center [453, 226] width 33 height 19
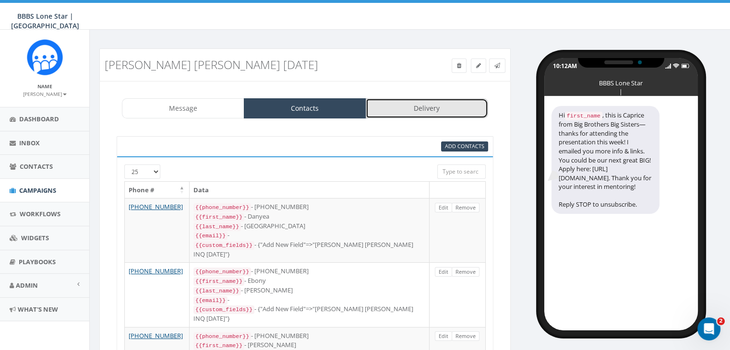
click at [416, 110] on link "Delivery" at bounding box center [427, 108] width 122 height 20
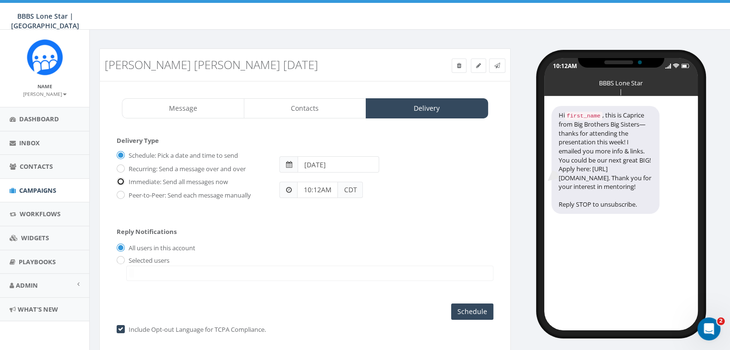
click at [121, 180] on input "Immediate: Send all messages now" at bounding box center [120, 182] width 6 height 6
radio input "true"
click at [120, 259] on input "radio" at bounding box center [120, 261] width 6 height 6
radio input "true"
click at [140, 269] on span at bounding box center [309, 273] width 367 height 15
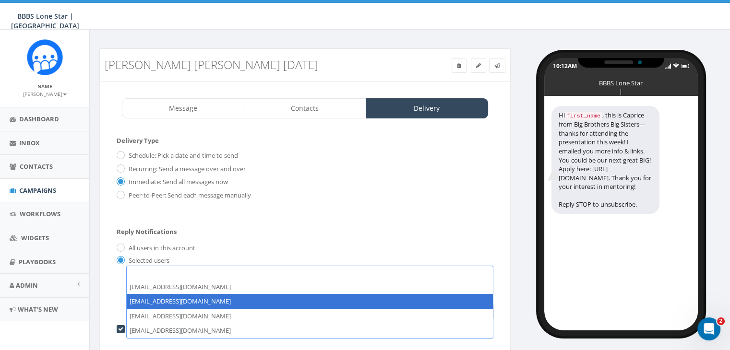
select select "1730"
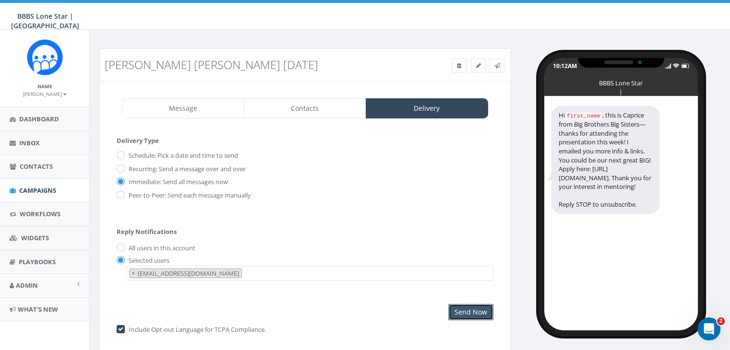
click at [462, 308] on input "Send Now" at bounding box center [470, 312] width 45 height 16
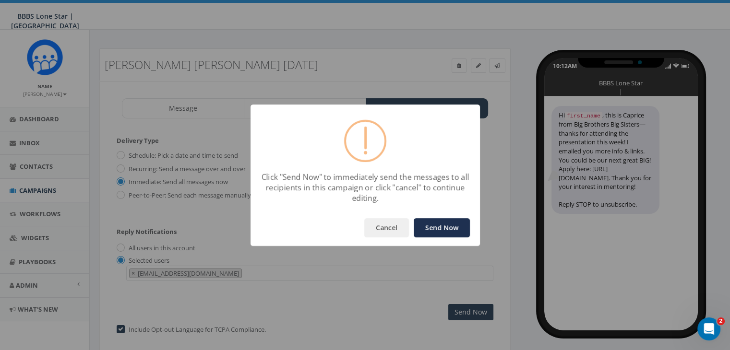
click at [431, 225] on button "Send Now" at bounding box center [442, 227] width 56 height 19
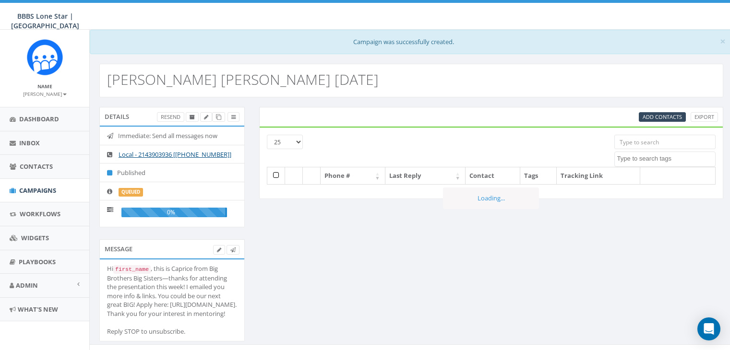
select select
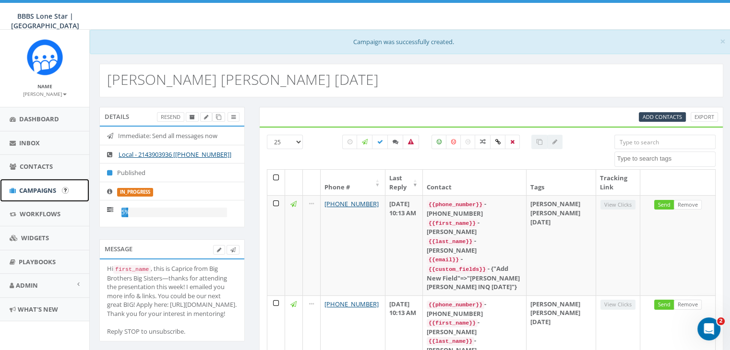
click at [36, 186] on span "Campaigns" at bounding box center [37, 190] width 37 height 9
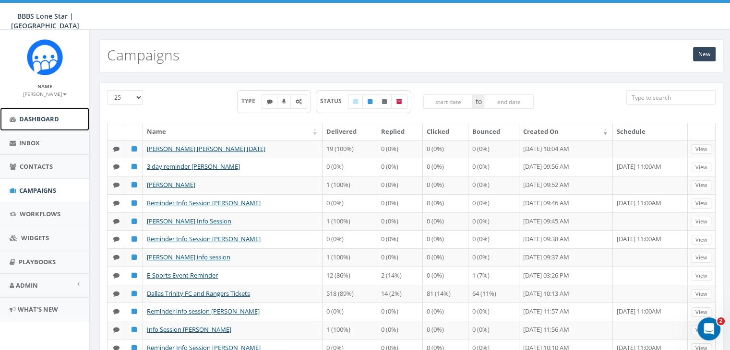
click at [40, 116] on span "Dashboard" at bounding box center [39, 119] width 40 height 9
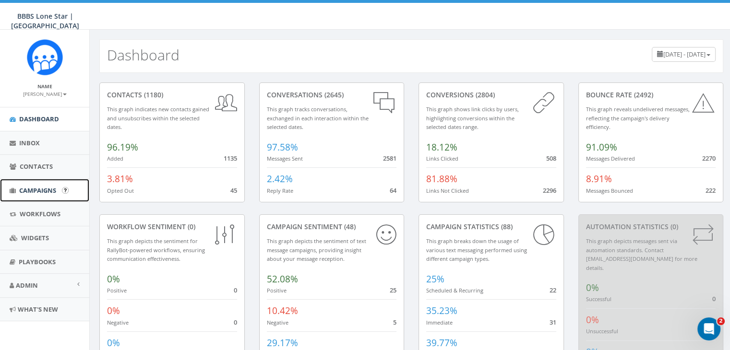
click at [33, 188] on span "Campaigns" at bounding box center [37, 190] width 37 height 9
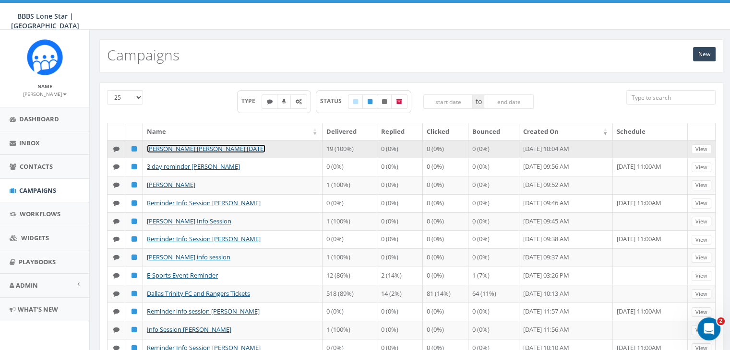
click at [190, 146] on link "[PERSON_NAME] [PERSON_NAME] [DATE]" at bounding box center [206, 148] width 119 height 9
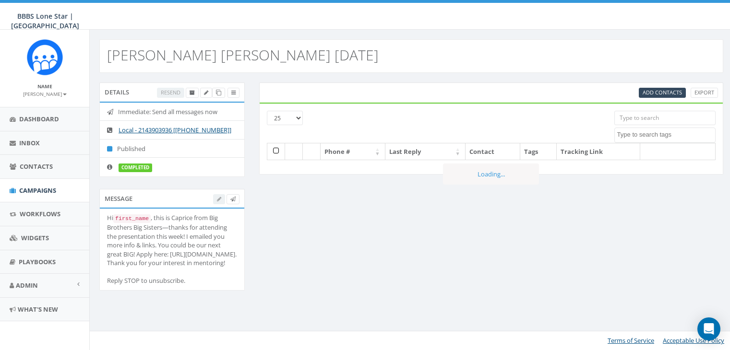
select select
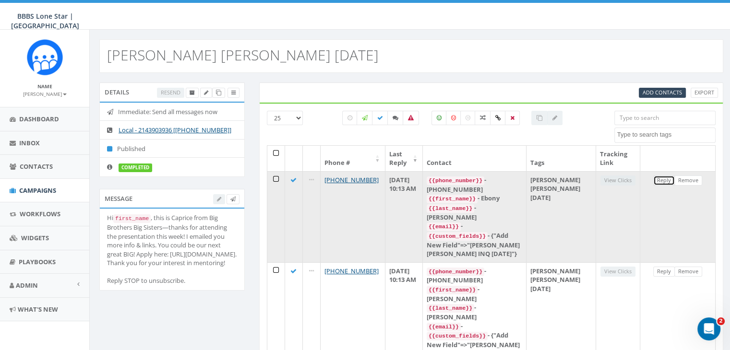
click at [659, 178] on link "Reply" at bounding box center [664, 181] width 22 height 10
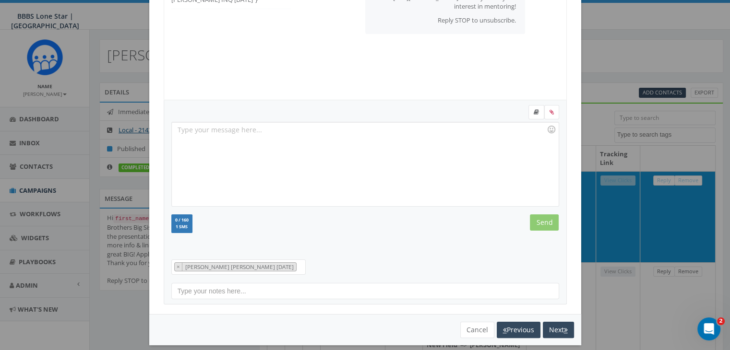
scroll to position [129, 0]
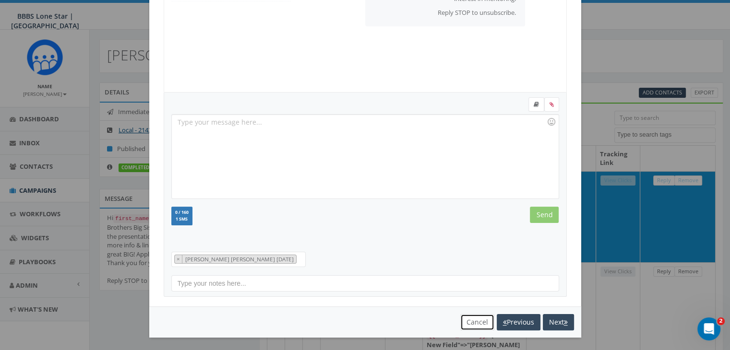
click at [474, 323] on button "Cancel" at bounding box center [477, 322] width 34 height 16
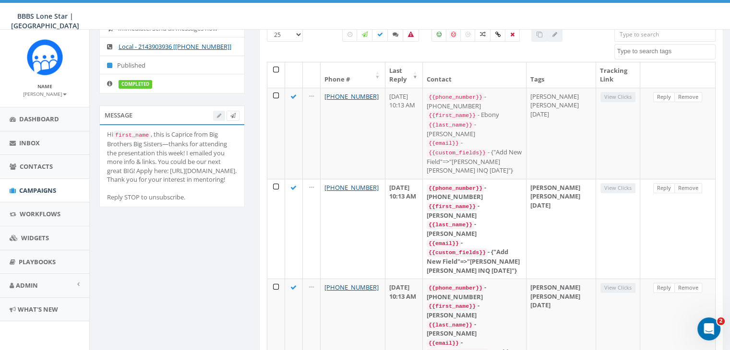
scroll to position [0, 0]
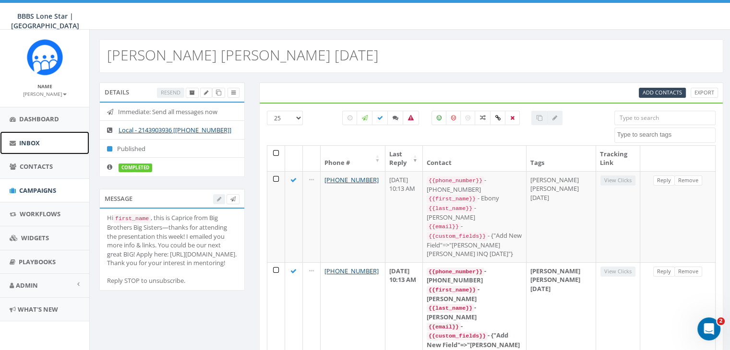
click at [23, 139] on span "Inbox" at bounding box center [29, 143] width 21 height 9
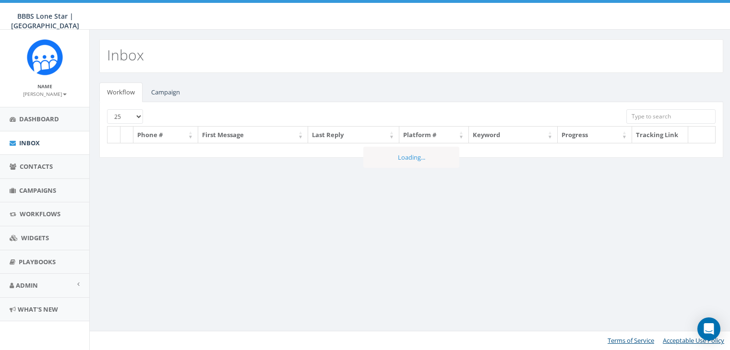
select select
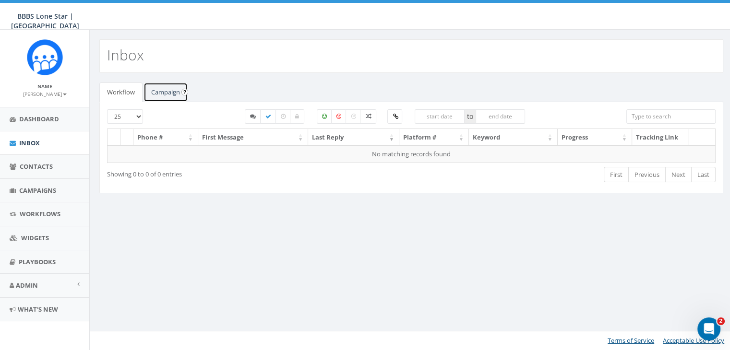
click at [175, 91] on link "Campaign" at bounding box center [165, 93] width 44 height 20
